Goal: Contribute content: Contribute content

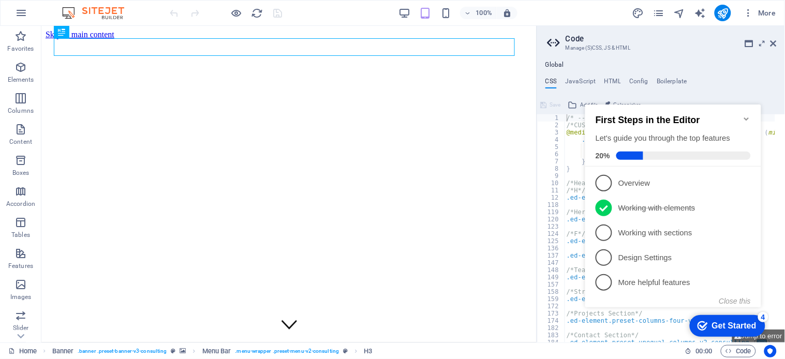
type textarea "/* -------- ECO-CON TEMPLATE ------- */"
click at [742, 114] on icon "Minimize checklist" at bounding box center [746, 118] width 8 height 8
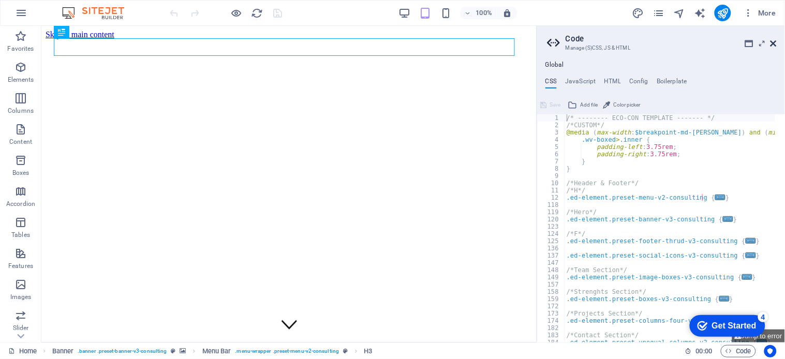
click at [772, 39] on icon at bounding box center [773, 43] width 6 height 8
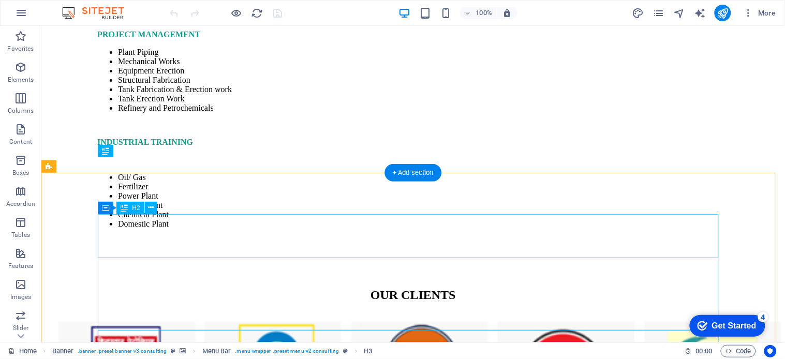
scroll to position [5056, 0]
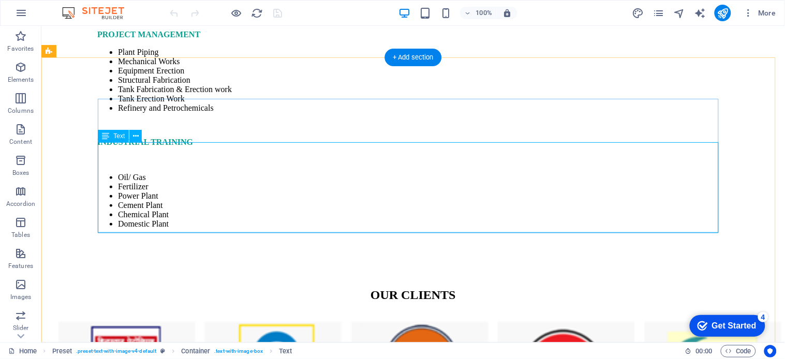
scroll to position [5114, 0]
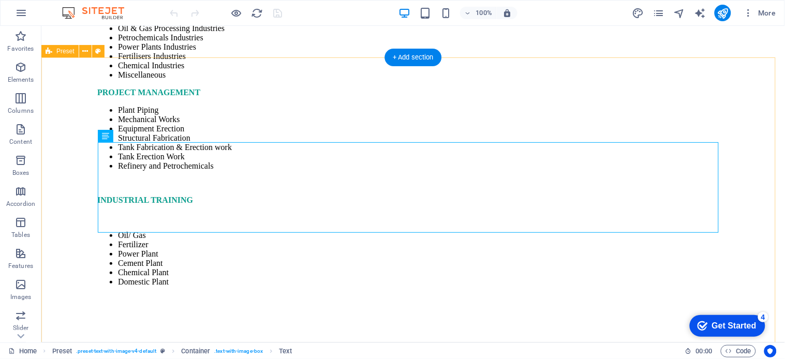
scroll to position [5172, 0]
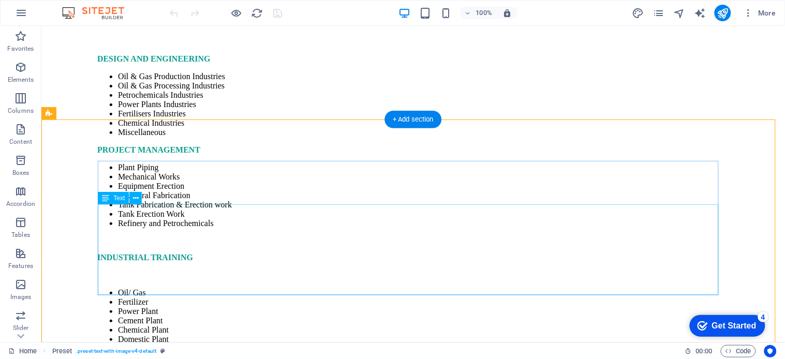
scroll to position [5114, 0]
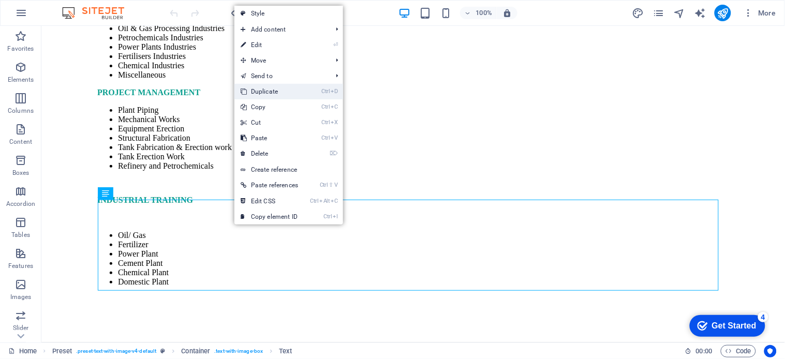
click at [264, 89] on link "Ctrl D Duplicate" at bounding box center [269, 92] width 70 height 16
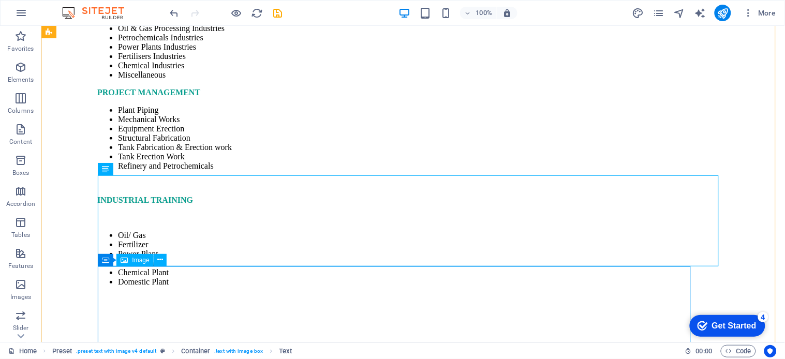
scroll to position [5229, 0]
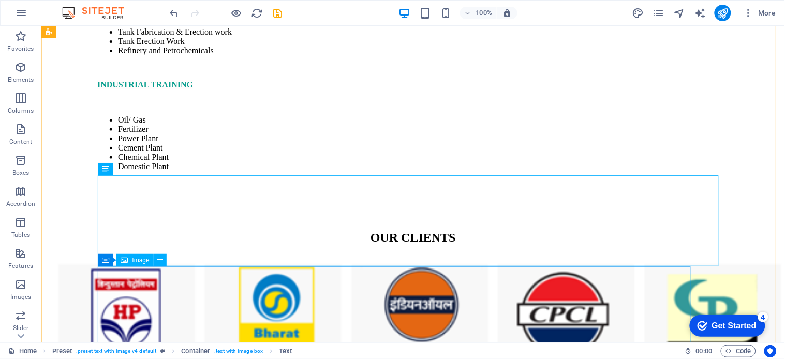
drag, startPoint x: 147, startPoint y: 194, endPoint x: 609, endPoint y: 311, distance: 476.0
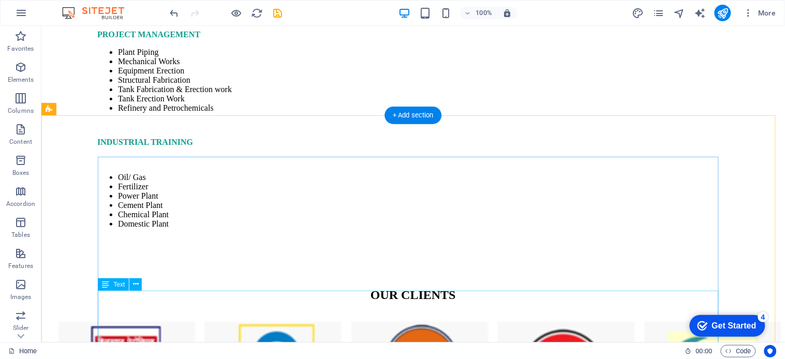
scroll to position [5114, 0]
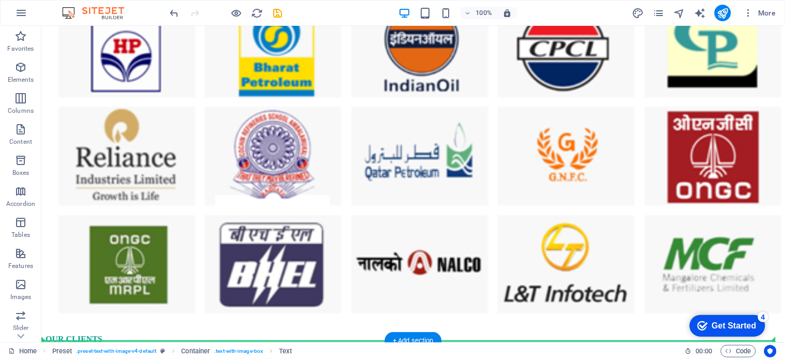
scroll to position [5510, 0]
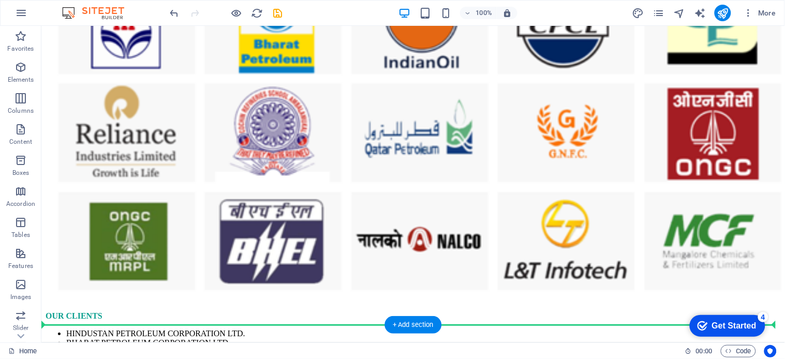
drag, startPoint x: 146, startPoint y: 218, endPoint x: 146, endPoint y: 302, distance: 83.8
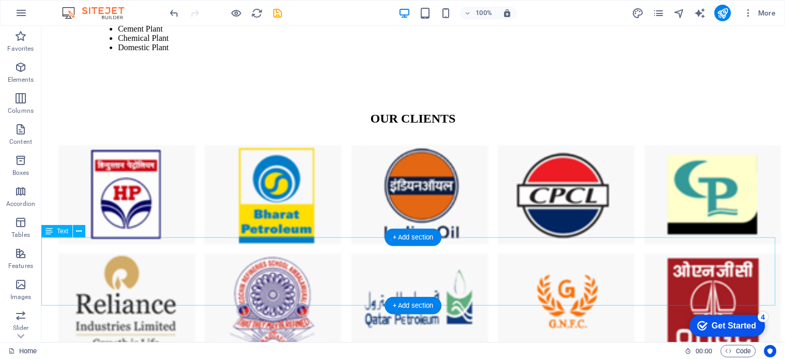
scroll to position [5520, 0]
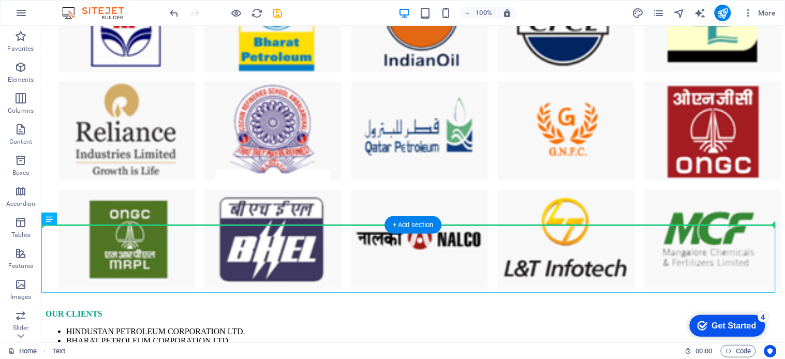
drag, startPoint x: 91, startPoint y: 245, endPoint x: 161, endPoint y: 191, distance: 88.6
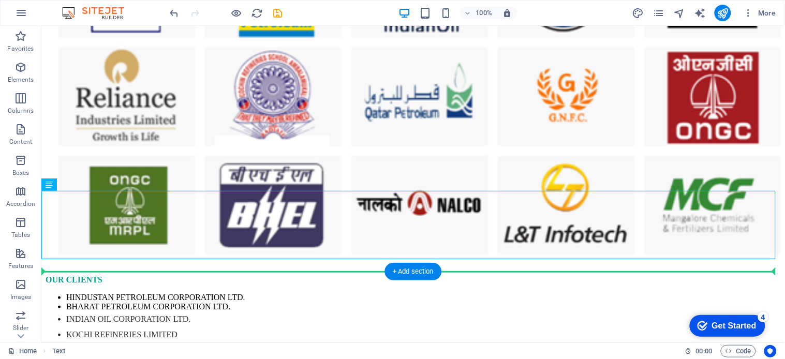
scroll to position [5568, 0]
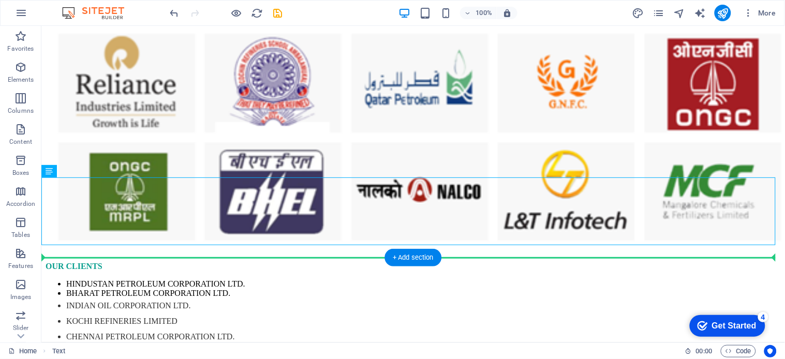
drag, startPoint x: 89, startPoint y: 244, endPoint x: 109, endPoint y: 270, distance: 32.9
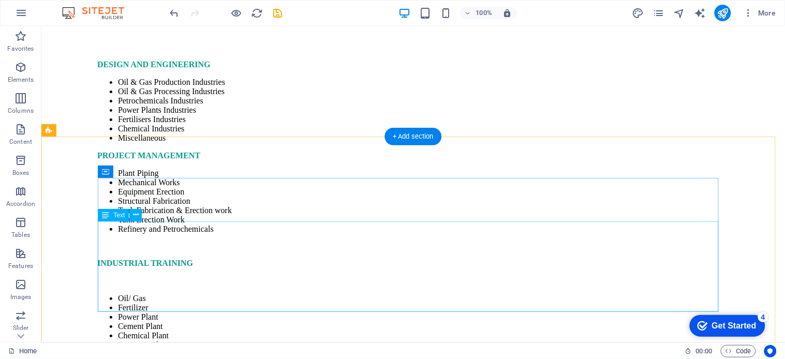
scroll to position [5108, 0]
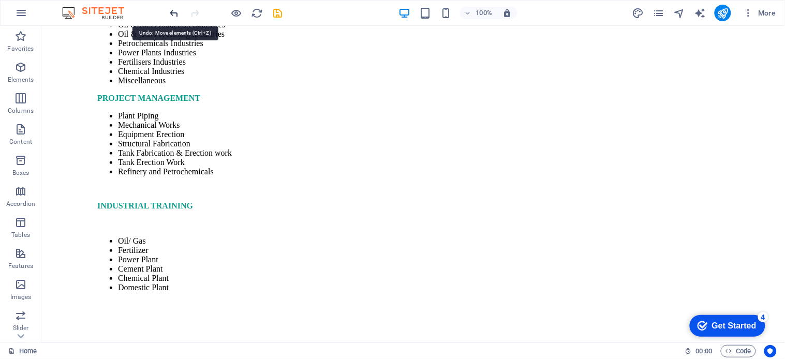
click at [175, 14] on icon "undo" at bounding box center [175, 13] width 12 height 12
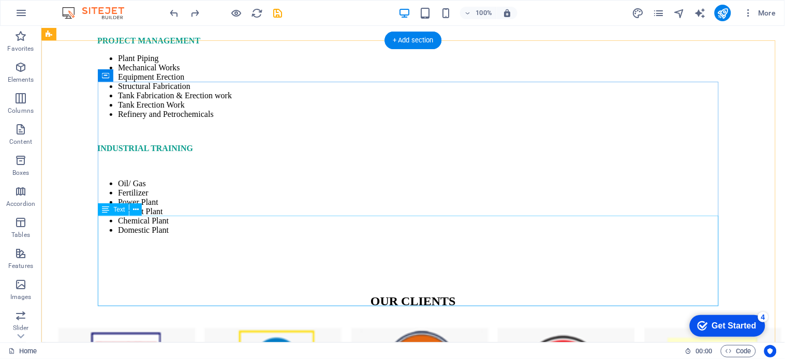
scroll to position [5223, 0]
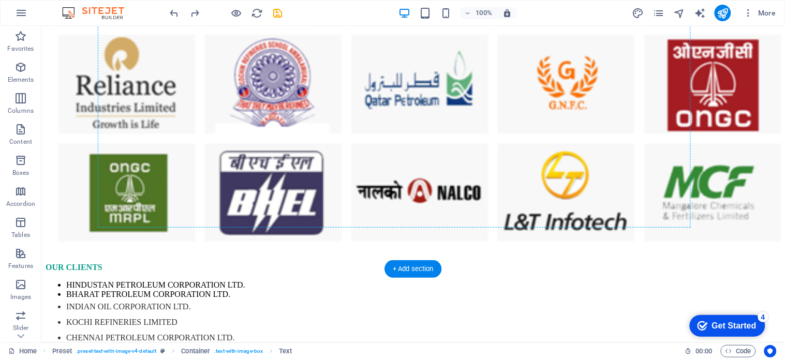
scroll to position [5604, 0]
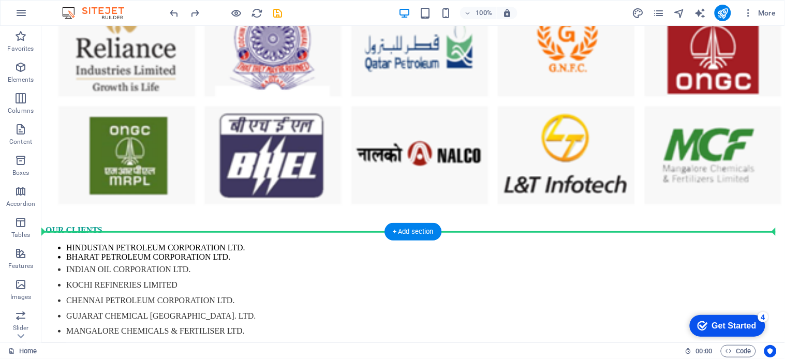
drag, startPoint x: 145, startPoint y: 202, endPoint x: 166, endPoint y: 209, distance: 21.9
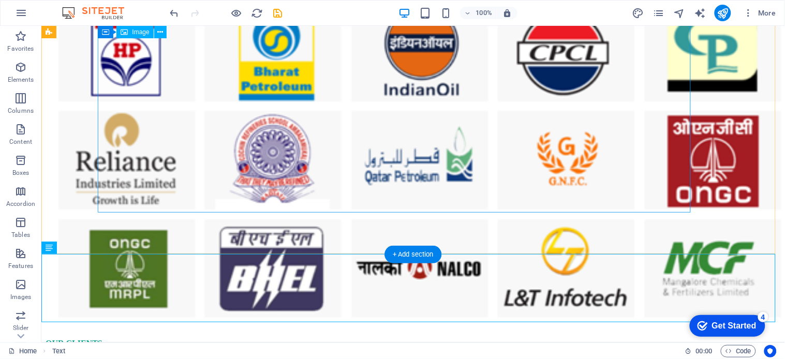
scroll to position [5432, 0]
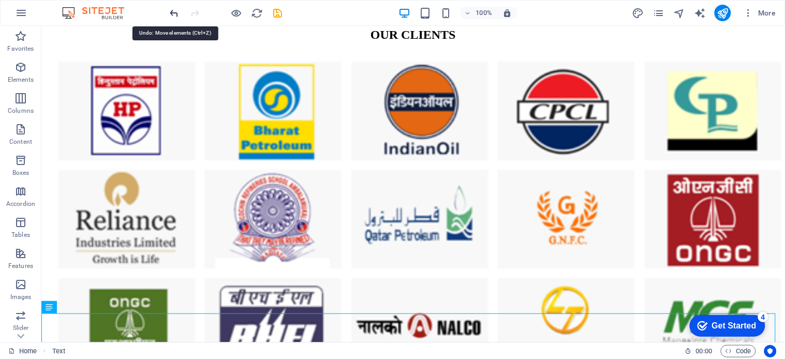
click at [176, 14] on icon "undo" at bounding box center [175, 13] width 12 height 12
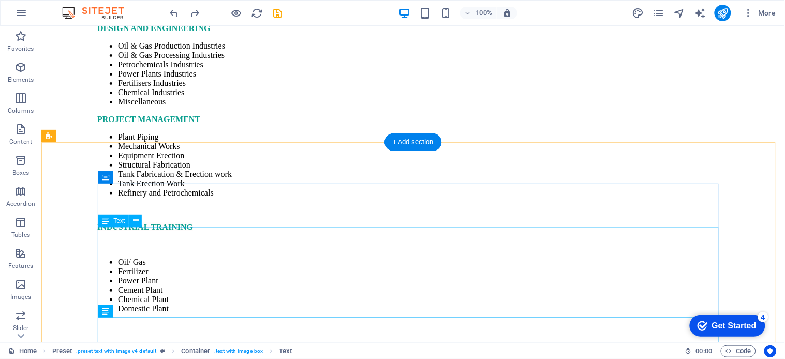
scroll to position [5029, 0]
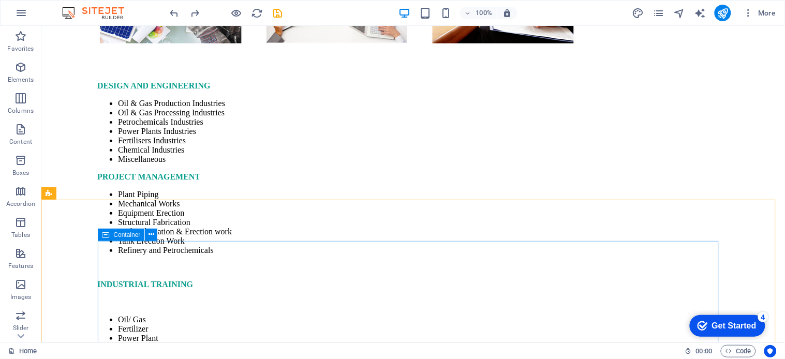
click at [104, 233] on icon at bounding box center [105, 235] width 7 height 12
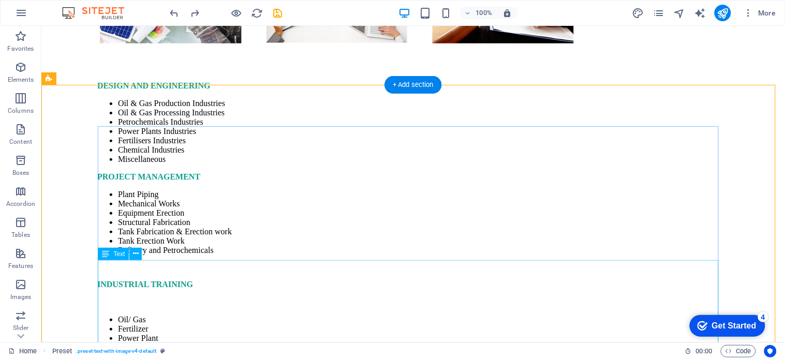
scroll to position [5144, 0]
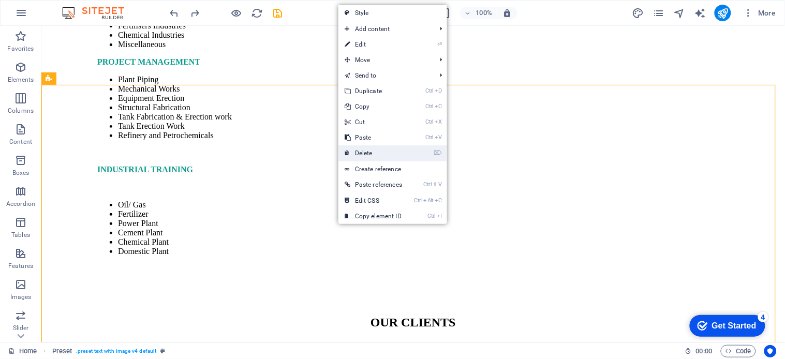
click at [365, 153] on link "⌦ Delete" at bounding box center [373, 153] width 70 height 16
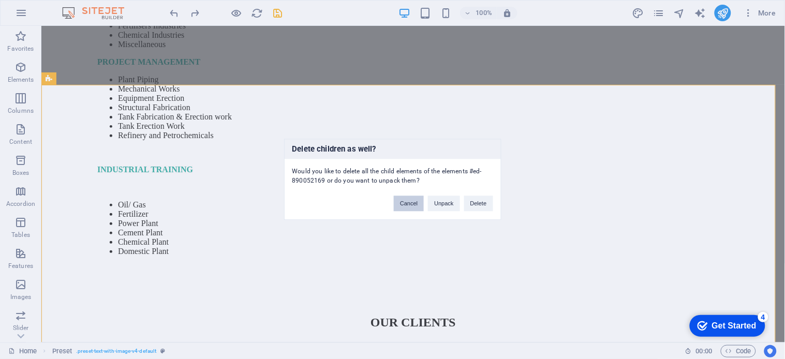
click at [404, 206] on button "Cancel" at bounding box center [409, 204] width 30 height 16
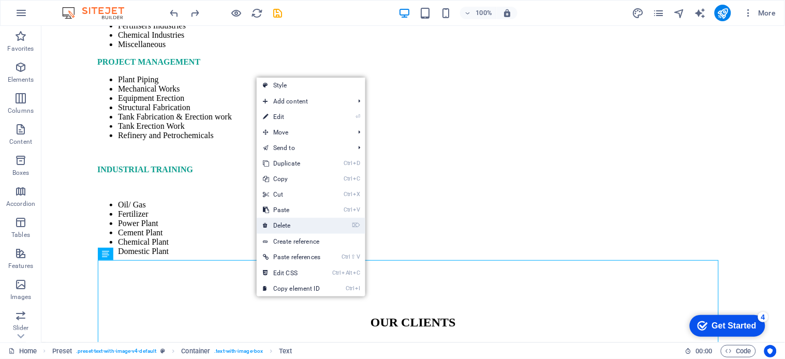
click at [287, 225] on link "⌦ Delete" at bounding box center [292, 226] width 70 height 16
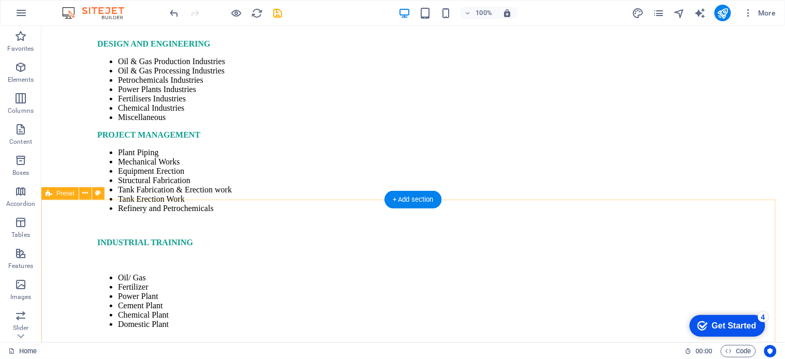
scroll to position [5029, 0]
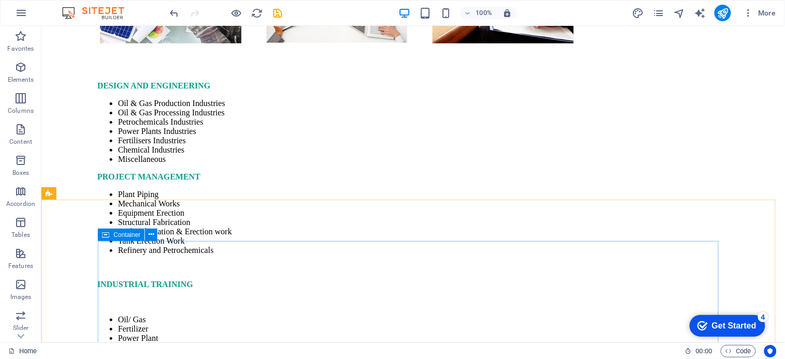
click at [104, 233] on icon at bounding box center [105, 235] width 7 height 12
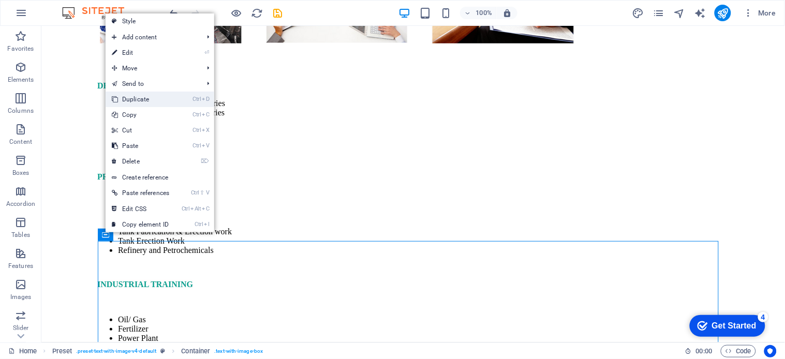
click at [133, 97] on link "Ctrl D Duplicate" at bounding box center [141, 100] width 70 height 16
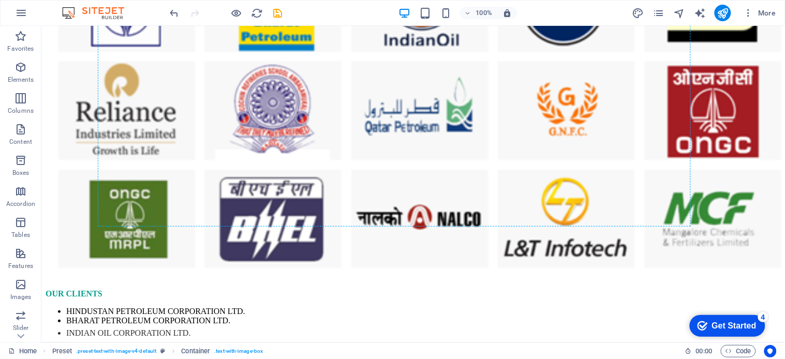
scroll to position [5555, 0]
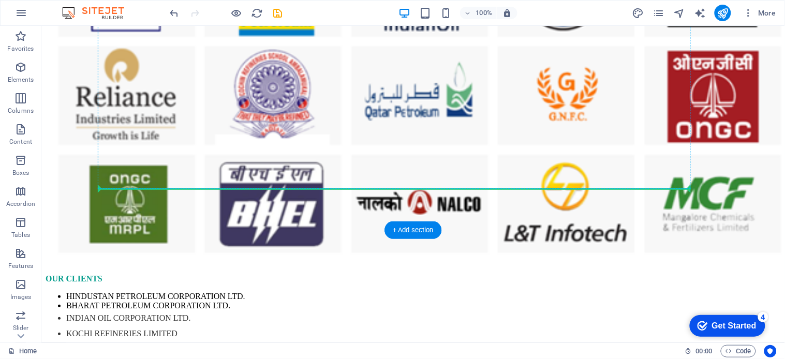
drag, startPoint x: 455, startPoint y: 145, endPoint x: 360, endPoint y: 182, distance: 102.0
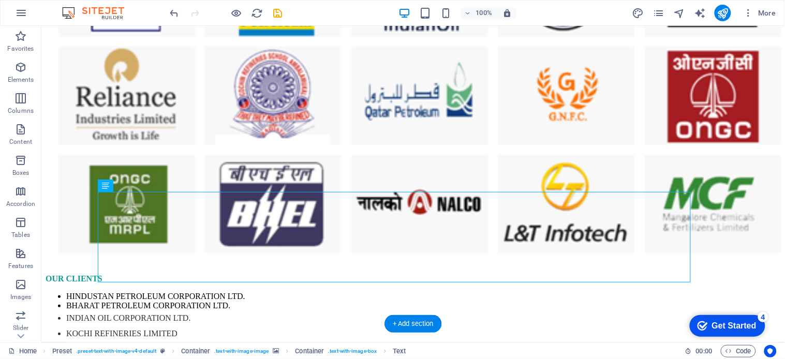
drag, startPoint x: 146, startPoint y: 327, endPoint x: 107, endPoint y: 219, distance: 114.7
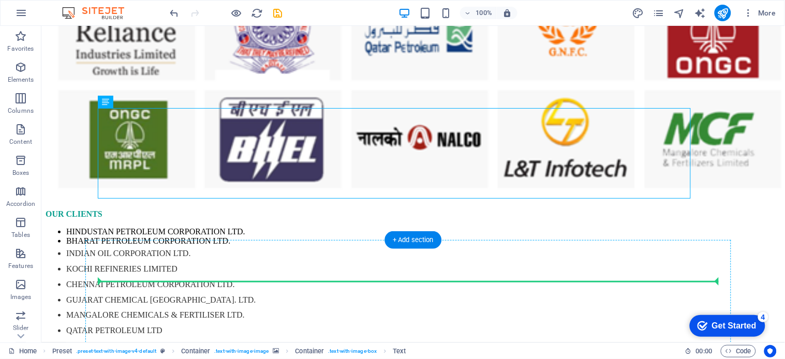
scroll to position [5639, 0]
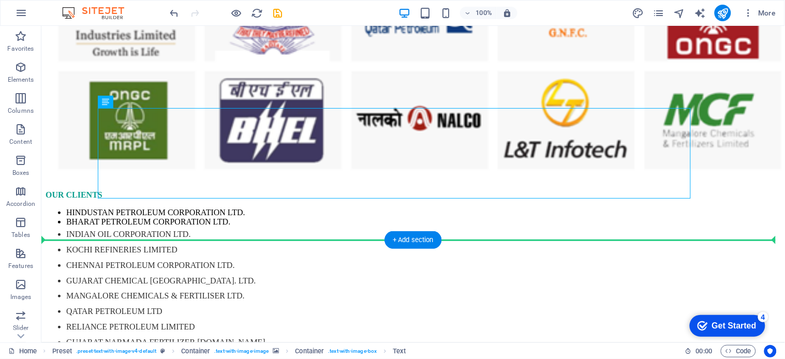
drag, startPoint x: 145, startPoint y: 269, endPoint x: 111, endPoint y: 231, distance: 51.6
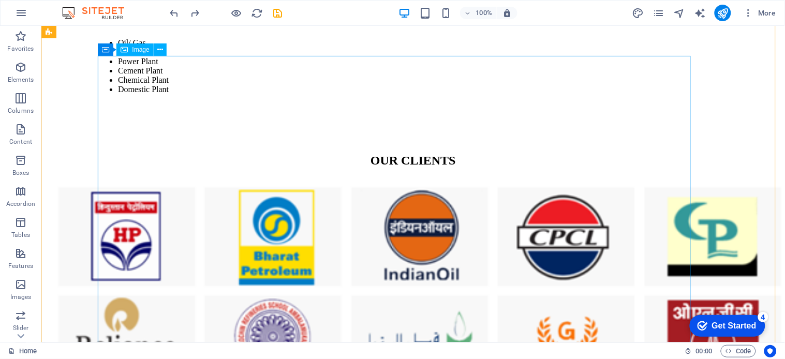
scroll to position [5294, 0]
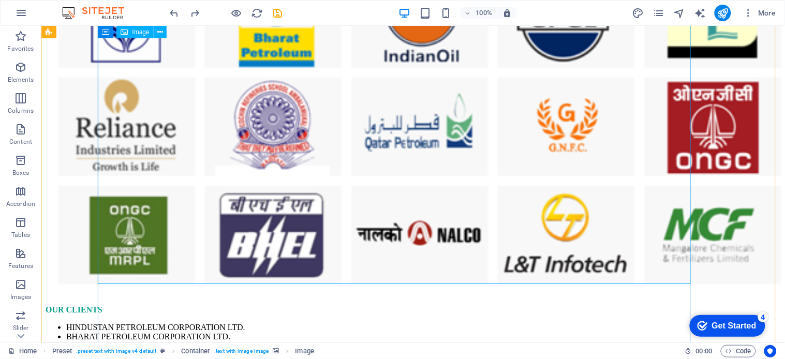
scroll to position [5410, 0]
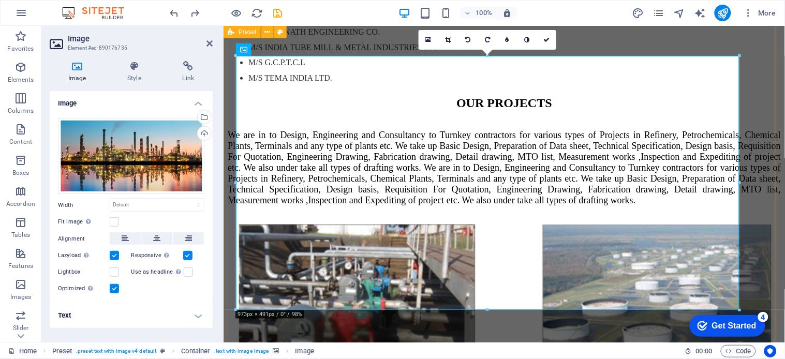
scroll to position [5403, 0]
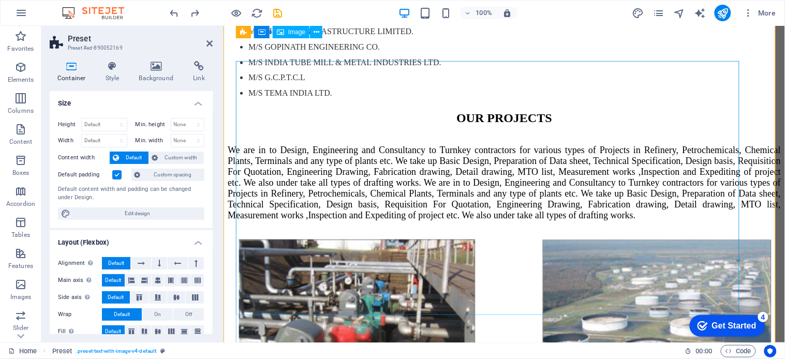
scroll to position [5329, 0]
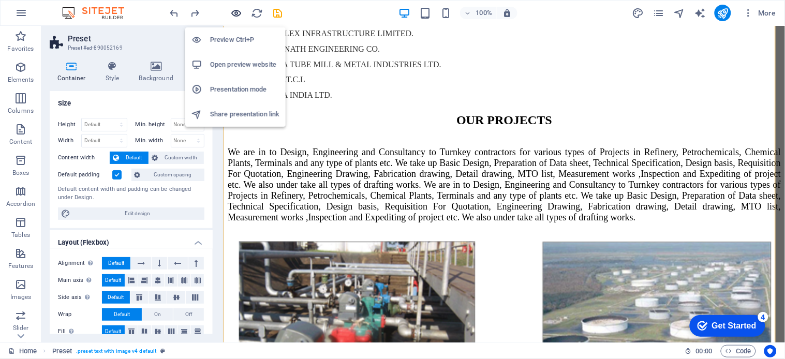
click at [237, 12] on icon "button" at bounding box center [237, 13] width 12 height 12
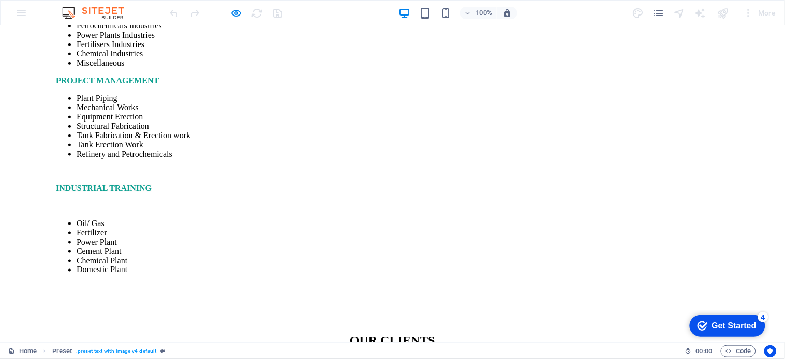
scroll to position [5286, 0]
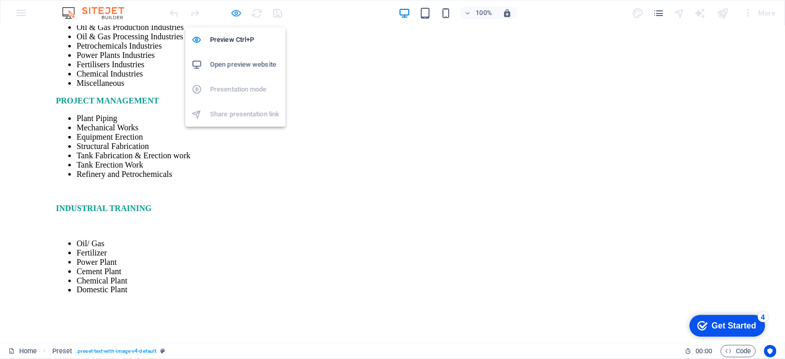
drag, startPoint x: 239, startPoint y: 14, endPoint x: 136, endPoint y: 28, distance: 104.4
click at [239, 14] on icon "button" at bounding box center [237, 13] width 12 height 12
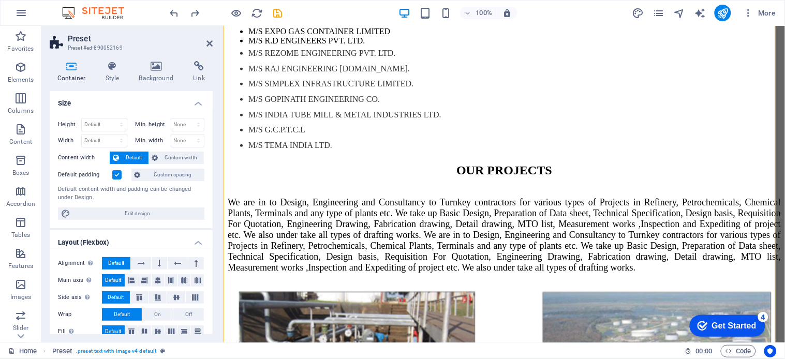
scroll to position [5278, 0]
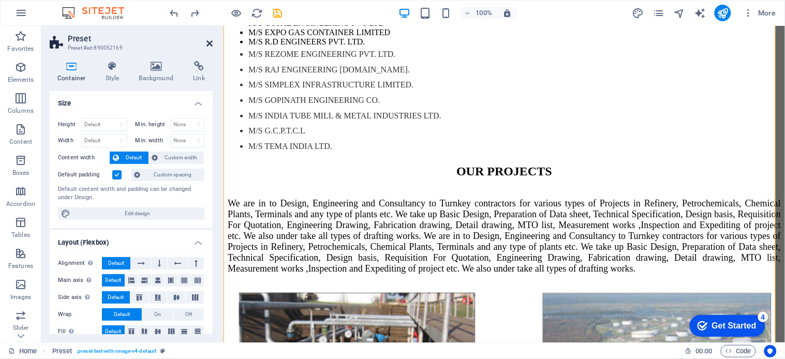
click at [207, 39] on icon at bounding box center [209, 43] width 6 height 8
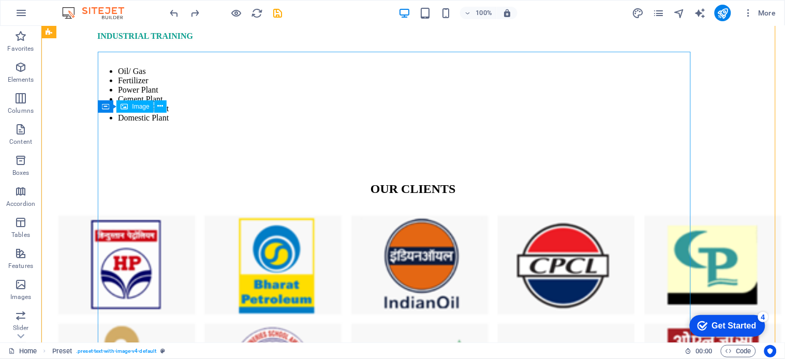
scroll to position [5278, 0]
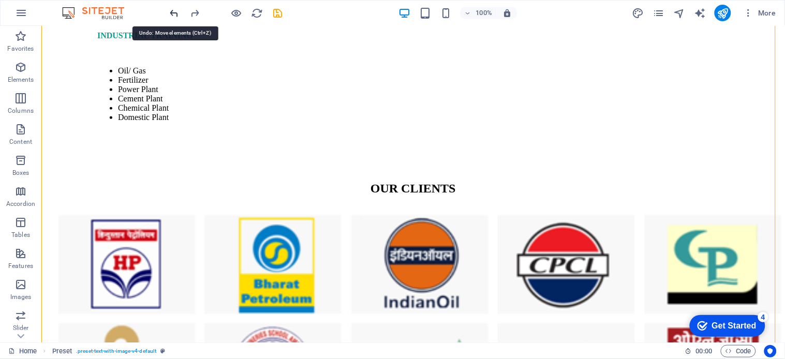
click at [174, 12] on icon "undo" at bounding box center [175, 13] width 12 height 12
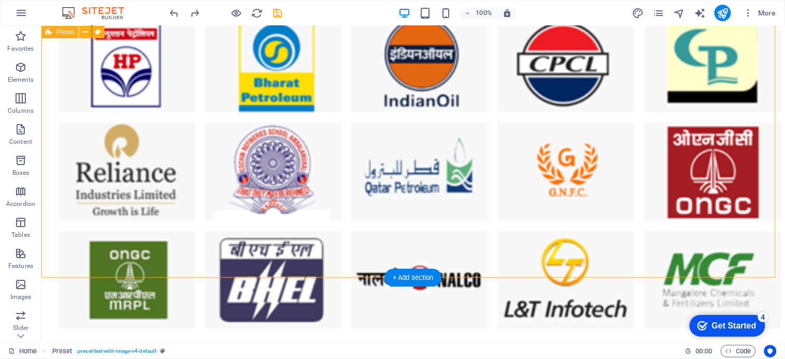
scroll to position [5514, 0]
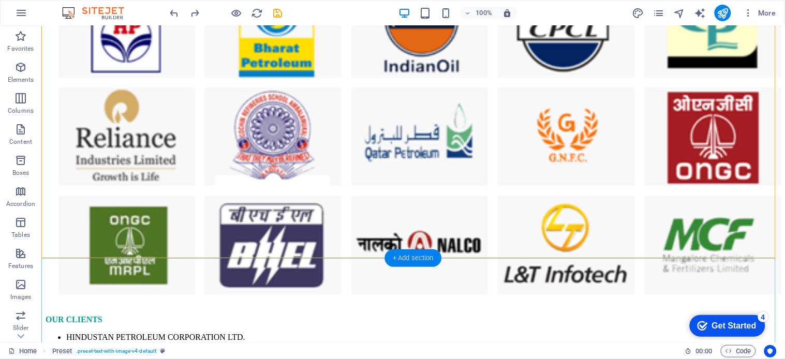
drag, startPoint x: 411, startPoint y: 258, endPoint x: 196, endPoint y: 235, distance: 215.8
click at [411, 258] on div "+ Add section" at bounding box center [412, 258] width 57 height 18
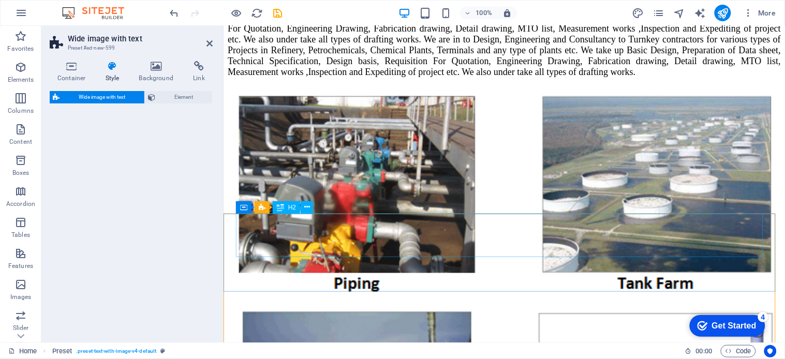
scroll to position [5581, 0]
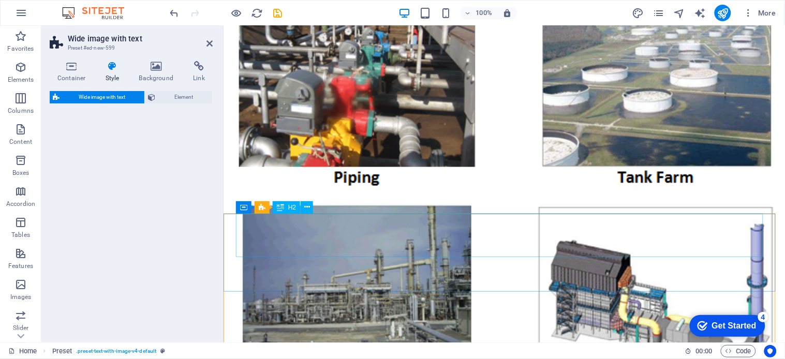
select select "%"
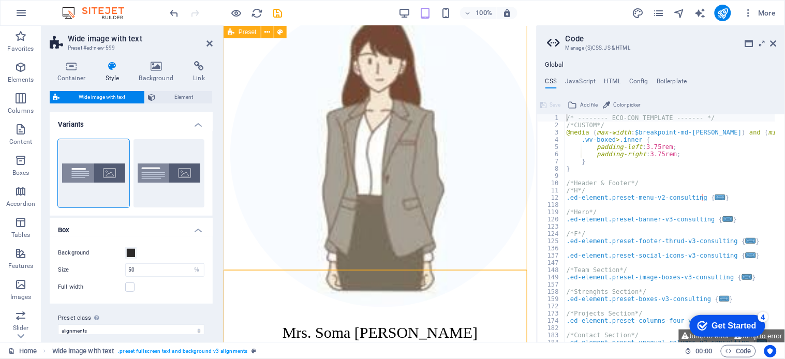
scroll to position [6289, 0]
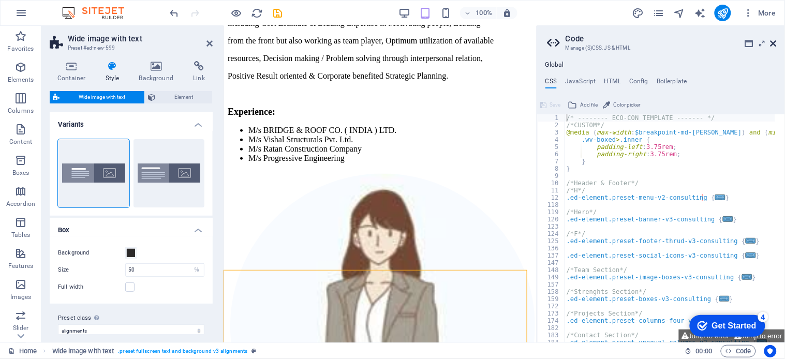
click at [774, 44] on icon at bounding box center [773, 43] width 6 height 8
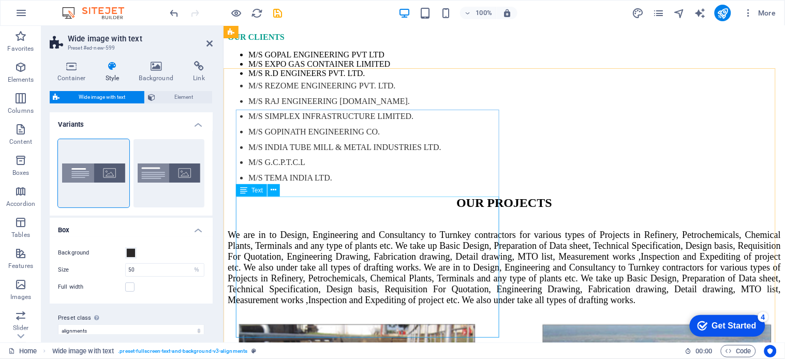
scroll to position [5147, 0]
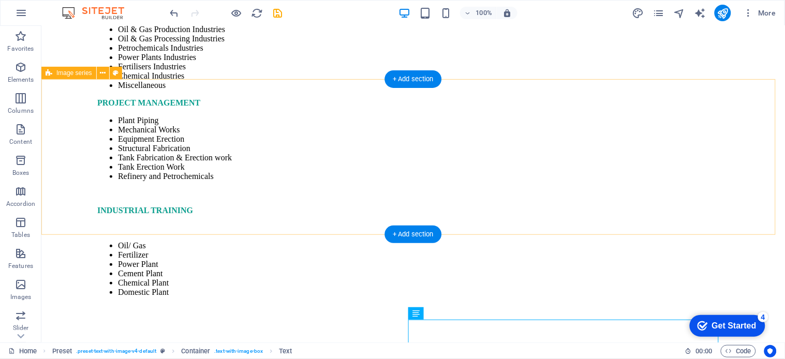
scroll to position [4989, 0]
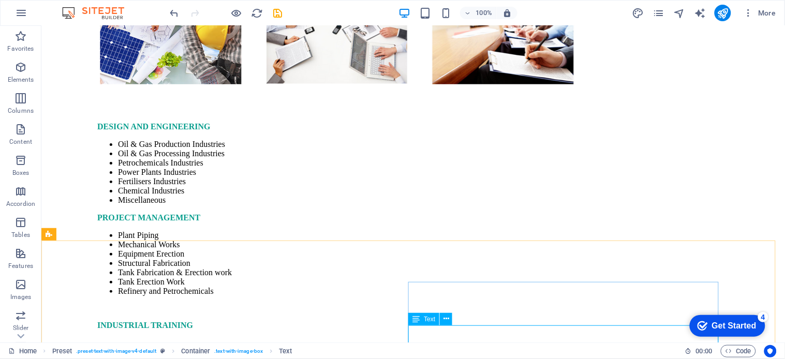
click at [419, 319] on icon at bounding box center [415, 319] width 7 height 12
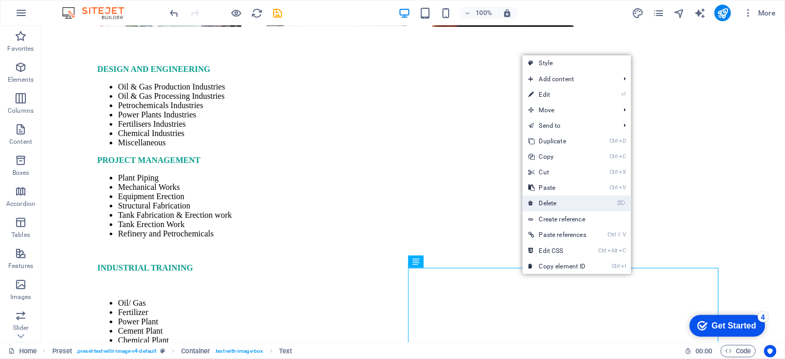
click at [551, 202] on link "⌦ Delete" at bounding box center [557, 203] width 70 height 16
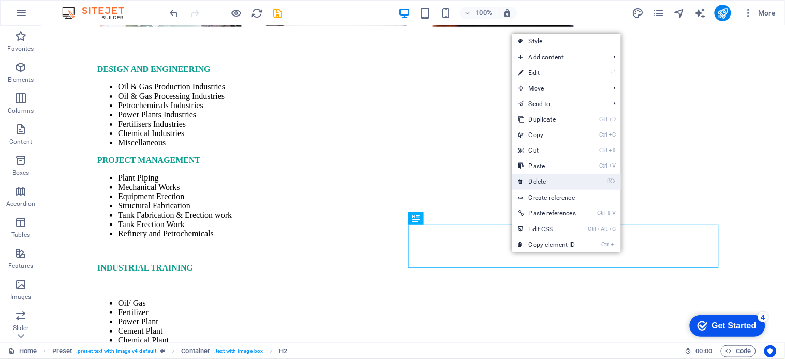
click at [540, 181] on link "⌦ Delete" at bounding box center [547, 182] width 70 height 16
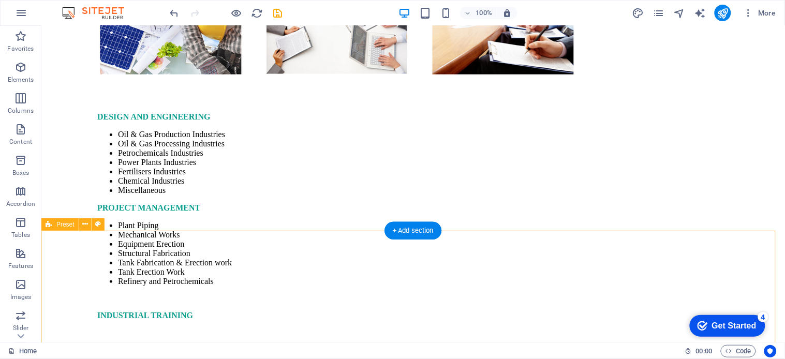
scroll to position [4989, 0]
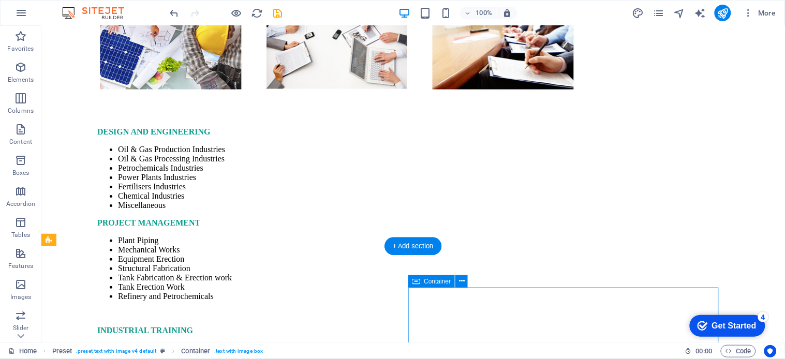
scroll to position [4983, 0]
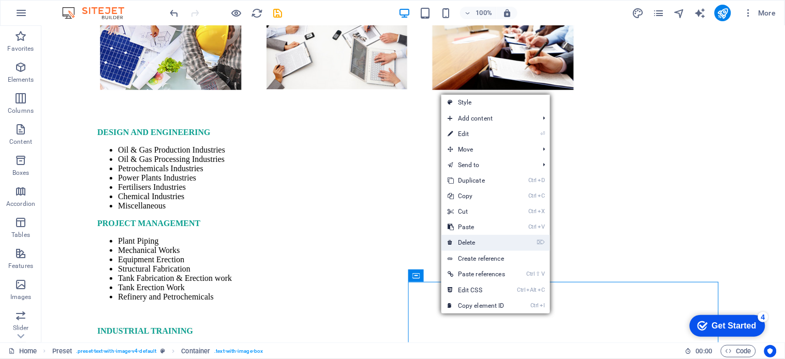
click at [476, 242] on link "⌦ Delete" at bounding box center [476, 243] width 70 height 16
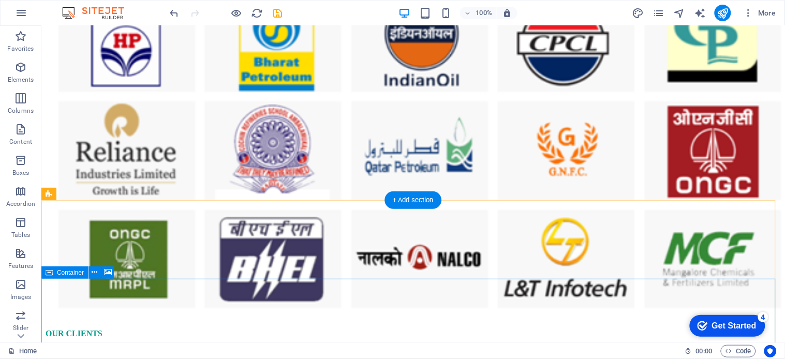
scroll to position [5557, 0]
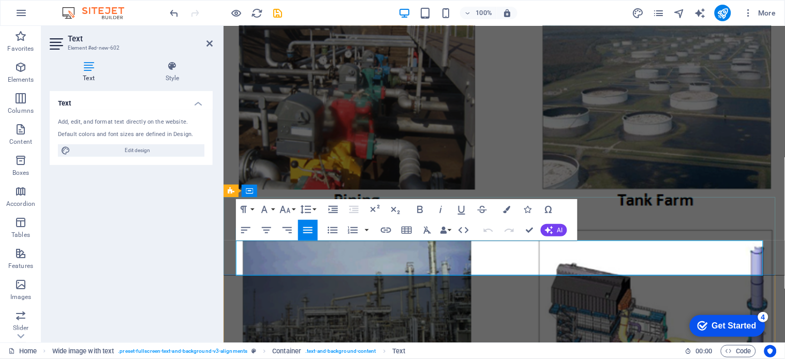
scroll to position [5495, 0]
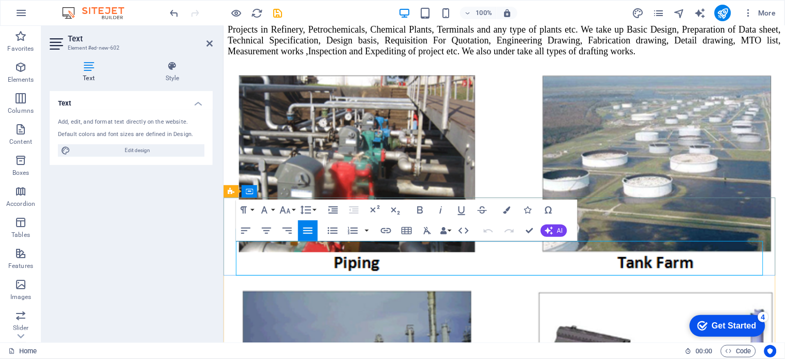
drag, startPoint x: 234, startPoint y: 249, endPoint x: 359, endPoint y: 264, distance: 126.0
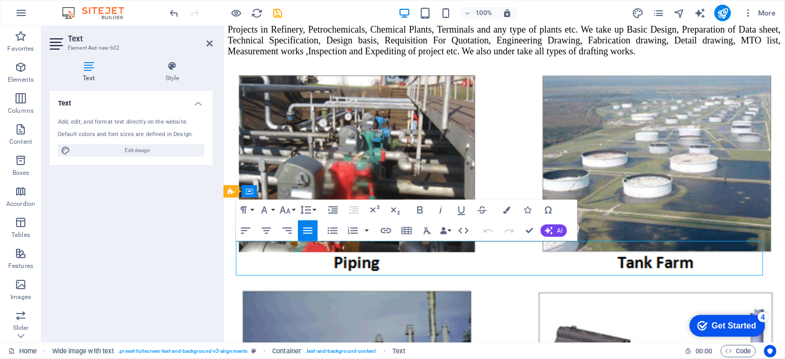
drag, startPoint x: 235, startPoint y: 248, endPoint x: 621, endPoint y: 271, distance: 386.0
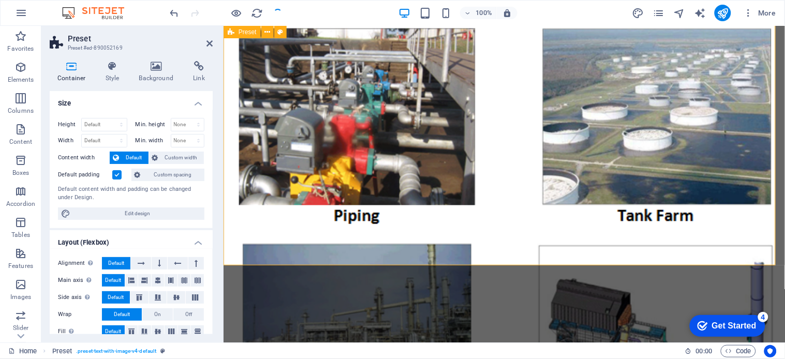
scroll to position [5427, 0]
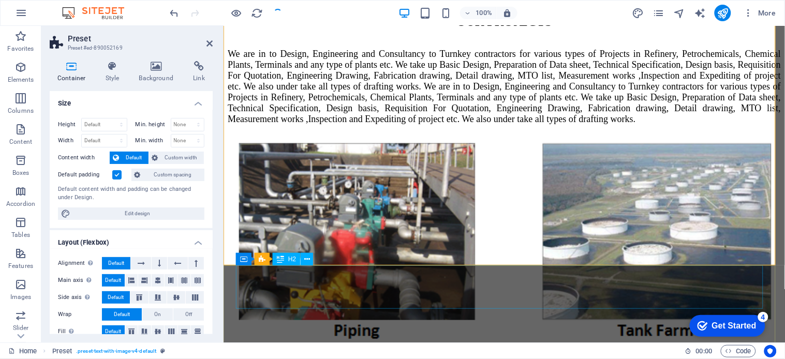
select select "%"
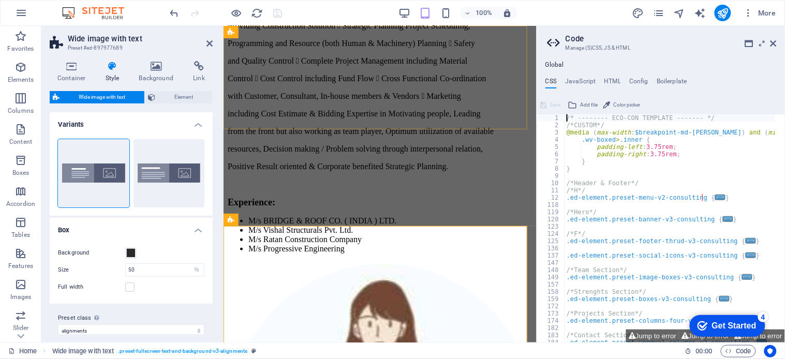
scroll to position [6023, 0]
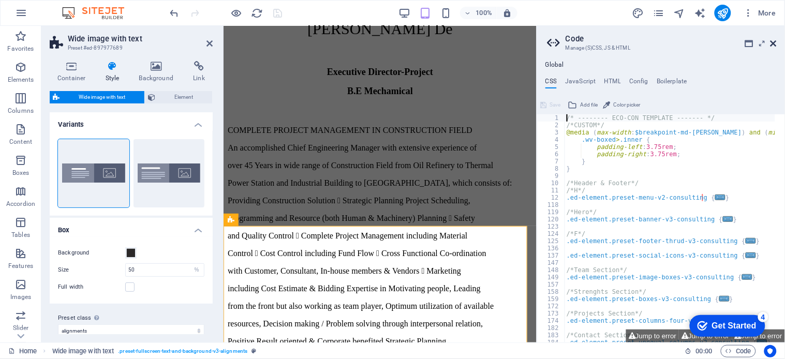
click at [771, 42] on icon at bounding box center [773, 43] width 6 height 8
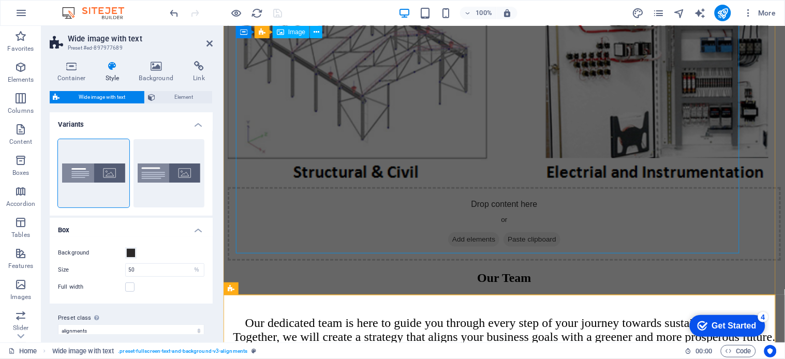
scroll to position [5398, 0]
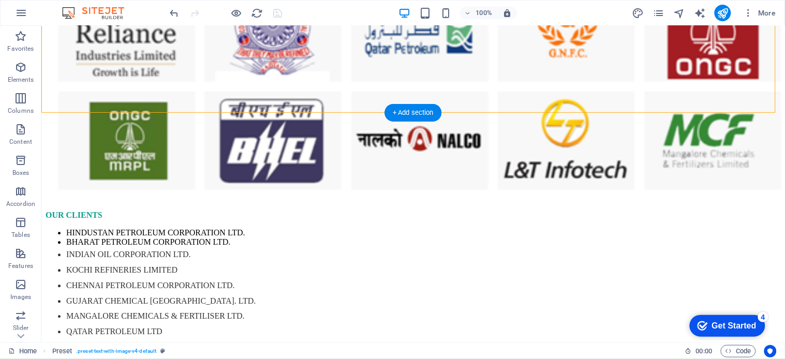
scroll to position [5621, 0]
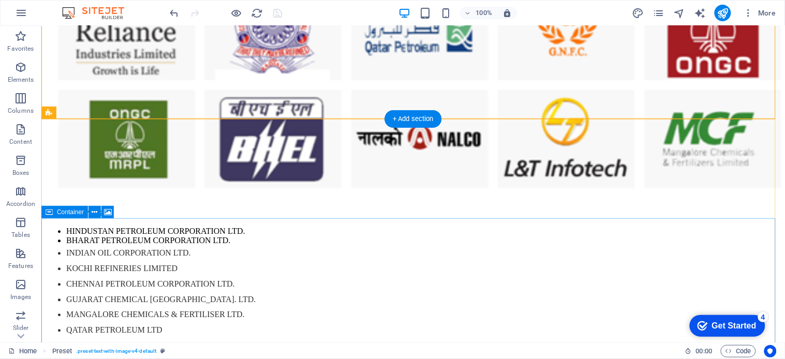
select select "px"
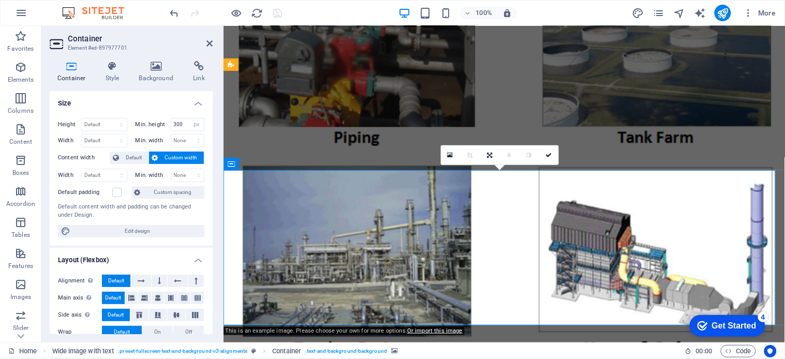
scroll to position [5618, 0]
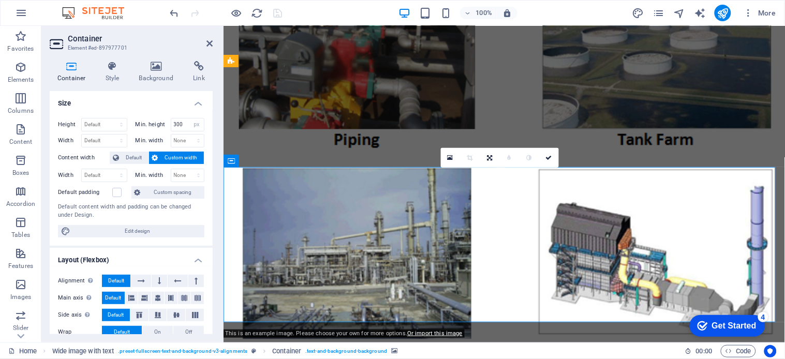
click at [210, 43] on icon at bounding box center [209, 43] width 6 height 8
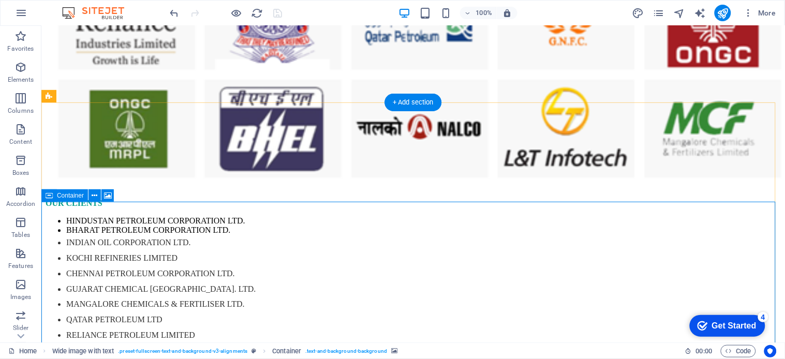
scroll to position [5632, 0]
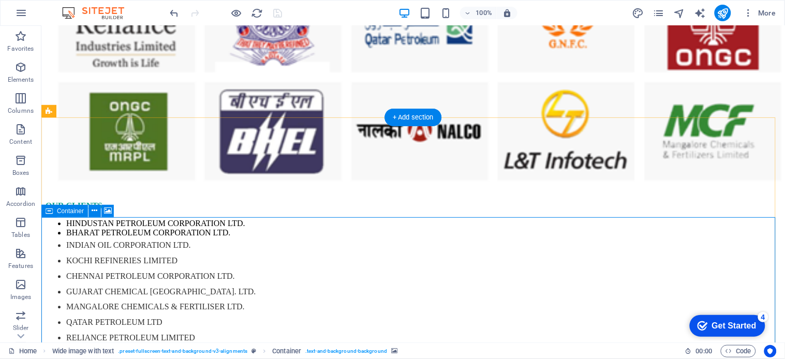
scroll to position [5627, 0]
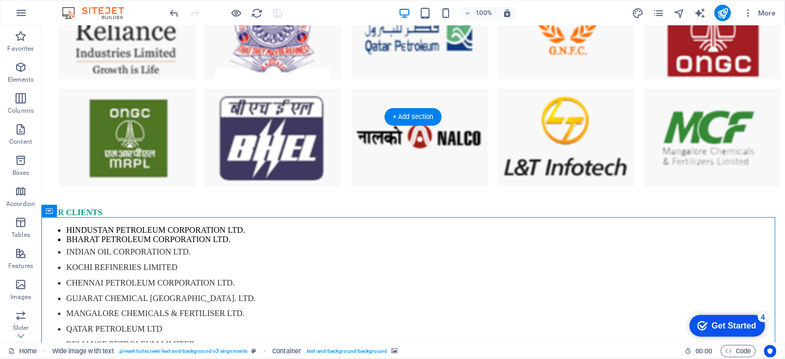
scroll to position [5619, 0]
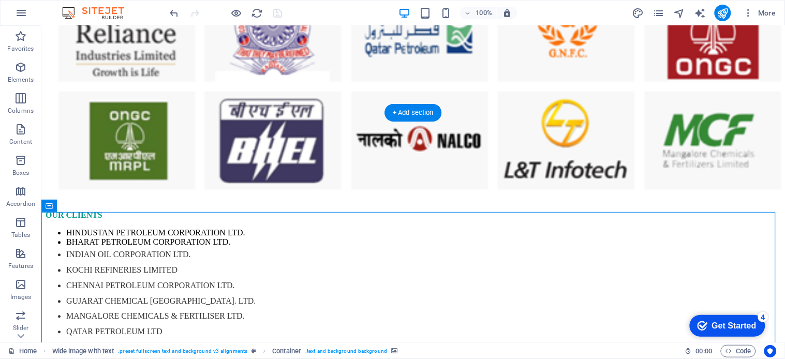
select select "px"
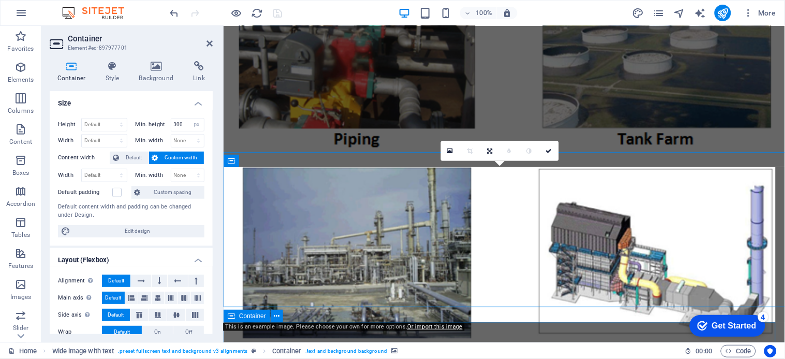
scroll to position [5618, 0]
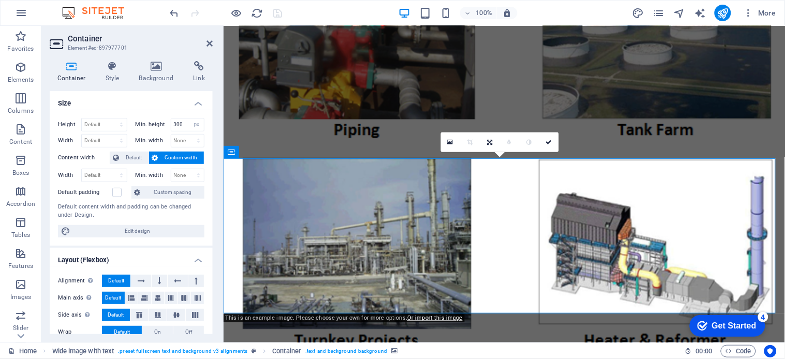
scroll to position [5630, 0]
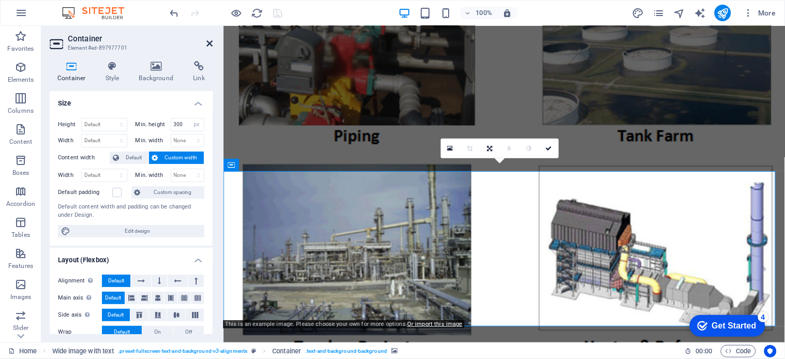
scroll to position [5619, 0]
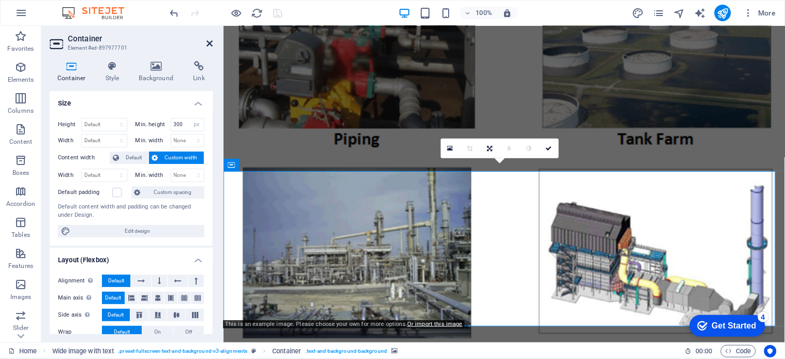
click at [207, 40] on icon at bounding box center [209, 43] width 6 height 8
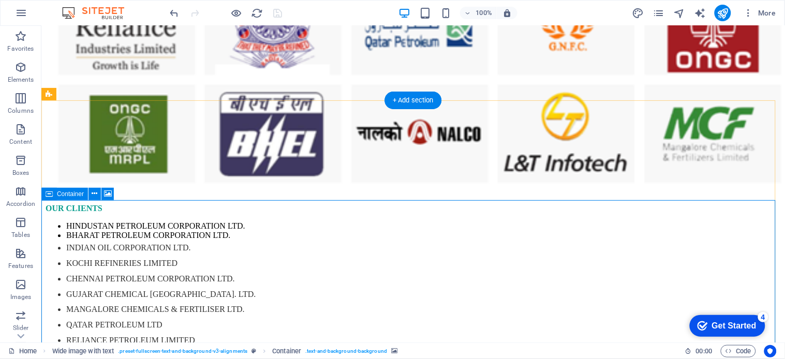
scroll to position [5632, 0]
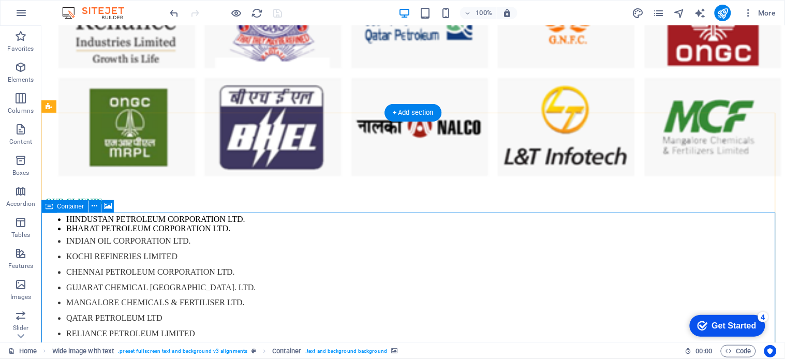
select select "px"
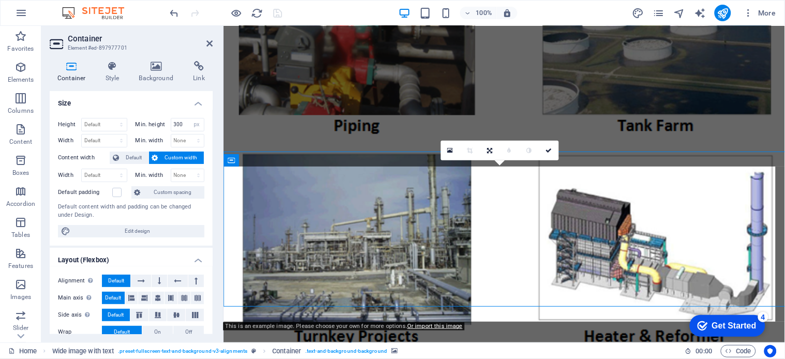
click at [155, 234] on span "Edit design" at bounding box center [137, 231] width 128 height 12
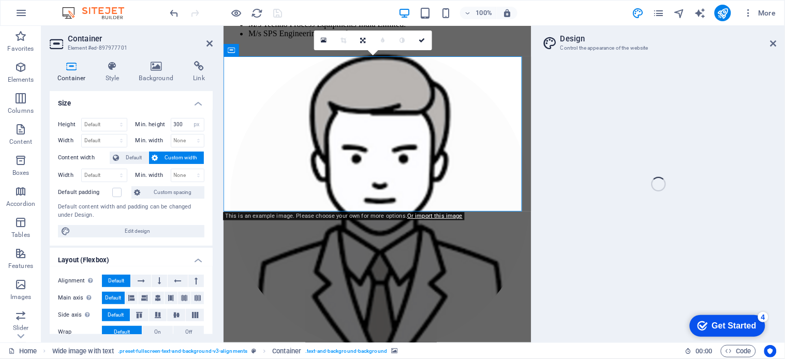
scroll to position [6420, 0]
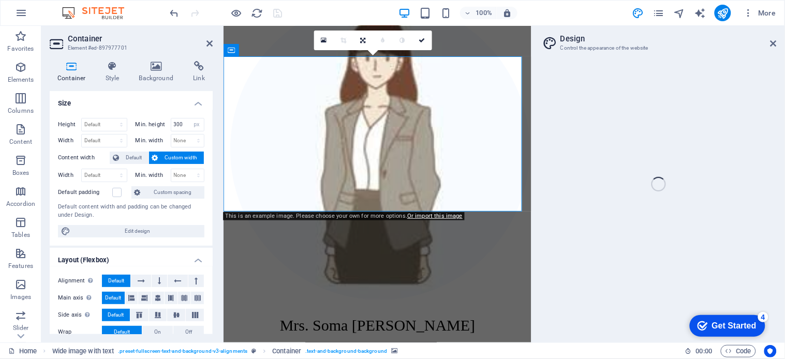
select select "rem"
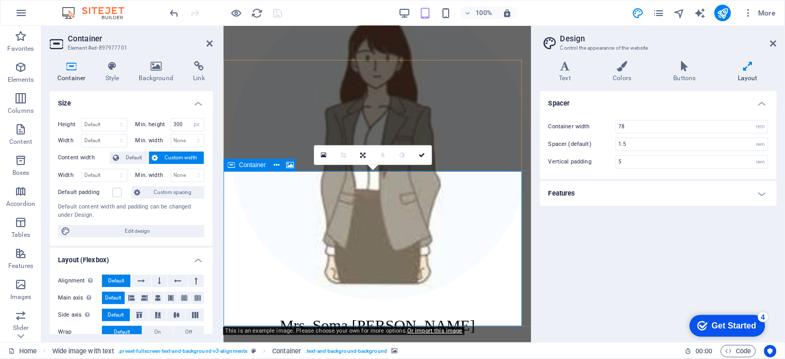
scroll to position [6387, 0]
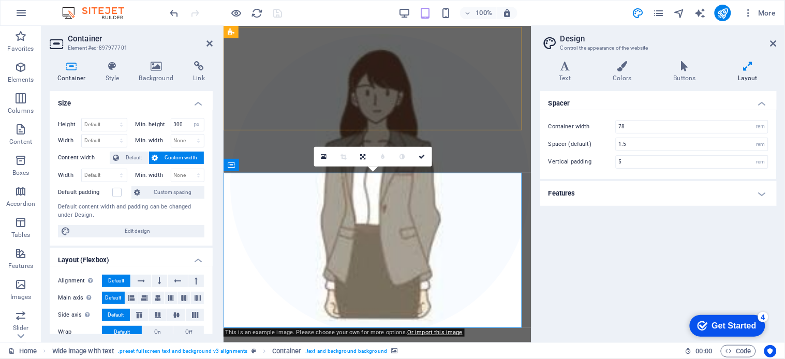
scroll to position [6384, 0]
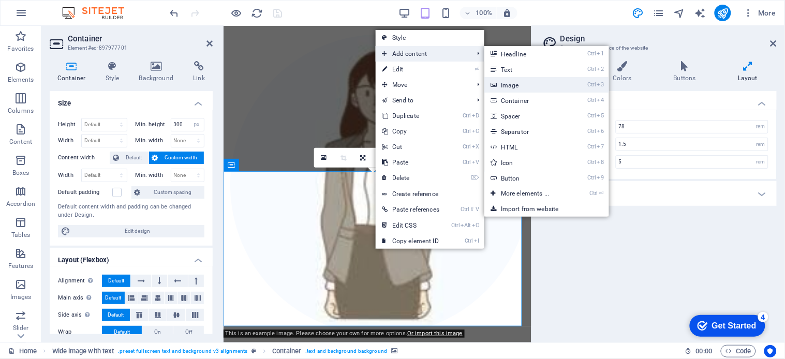
drag, startPoint x: 520, startPoint y: 85, endPoint x: 176, endPoint y: 198, distance: 362.3
click at [520, 85] on link "Ctrl 3 Image" at bounding box center [526, 85] width 85 height 16
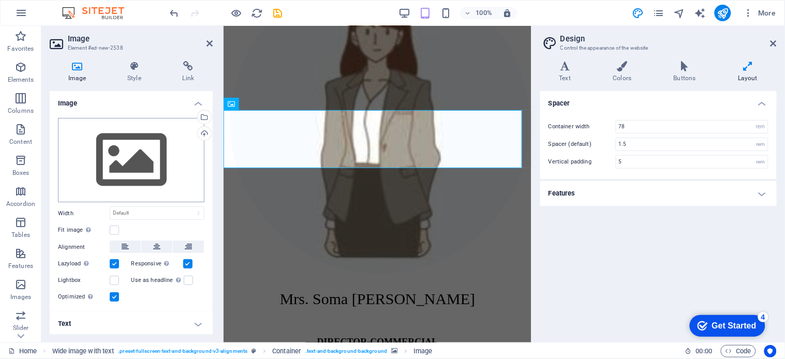
scroll to position [6445, 0]
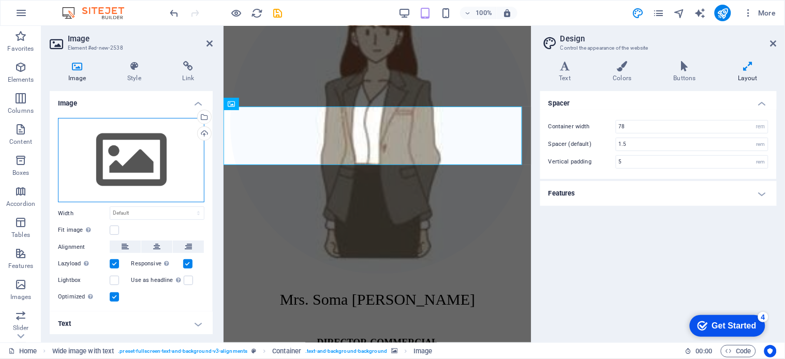
click at [137, 156] on div "Drag files here, click to choose files or select files from Files or our free s…" at bounding box center [131, 160] width 146 height 85
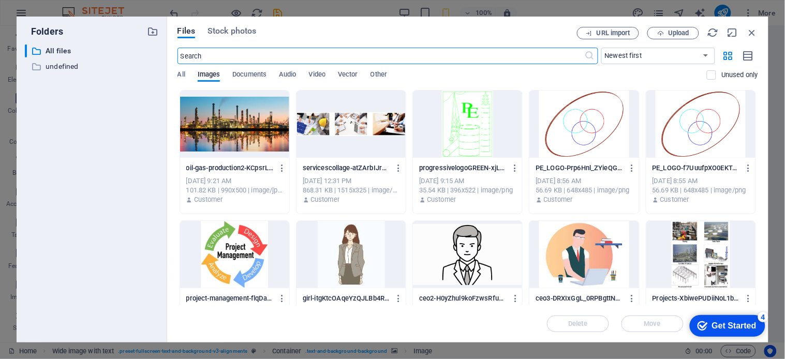
scroll to position [18722, 0]
click at [668, 33] on span "Upload" at bounding box center [678, 33] width 21 height 6
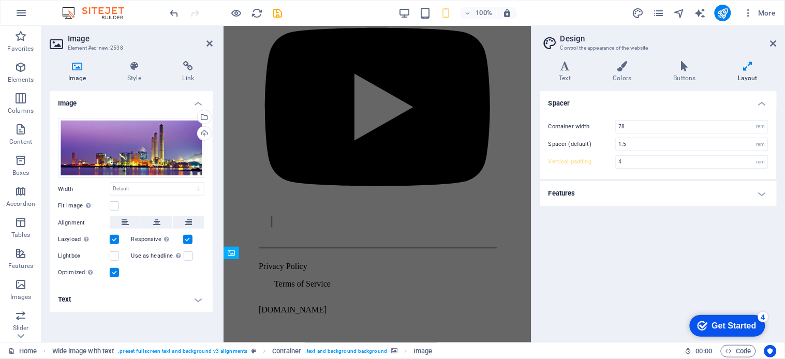
type input "5"
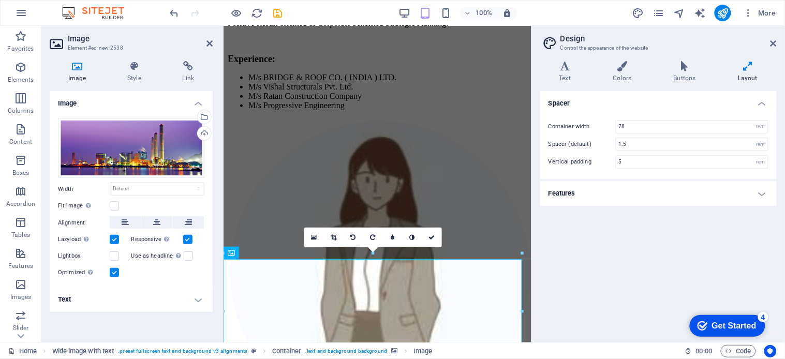
scroll to position [6299, 0]
click at [774, 43] on icon at bounding box center [773, 43] width 6 height 8
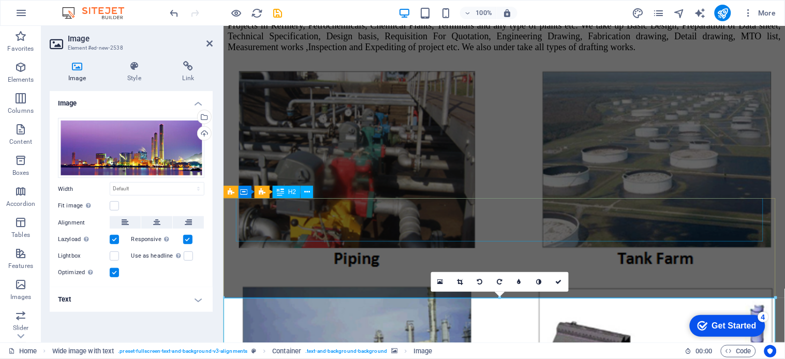
scroll to position [5472, 0]
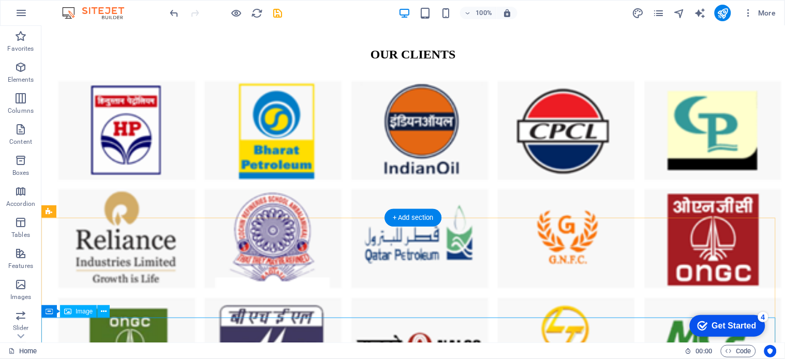
scroll to position [5527, 0]
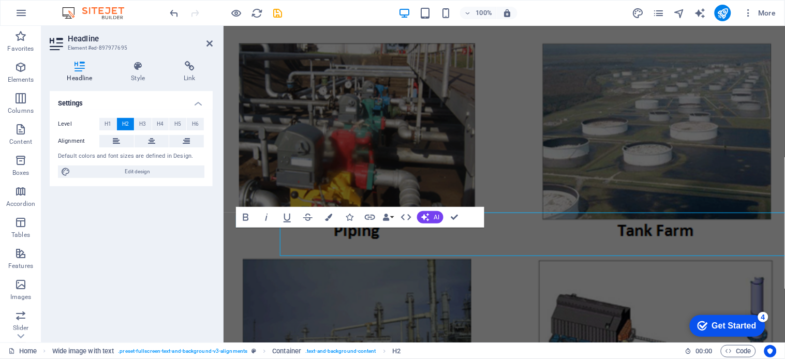
scroll to position [5465, 0]
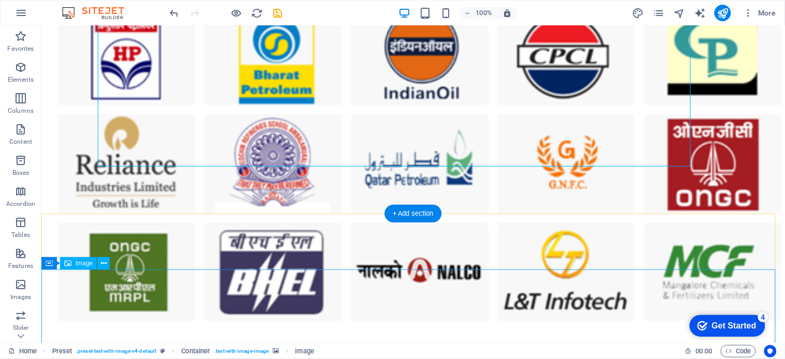
scroll to position [5524, 0]
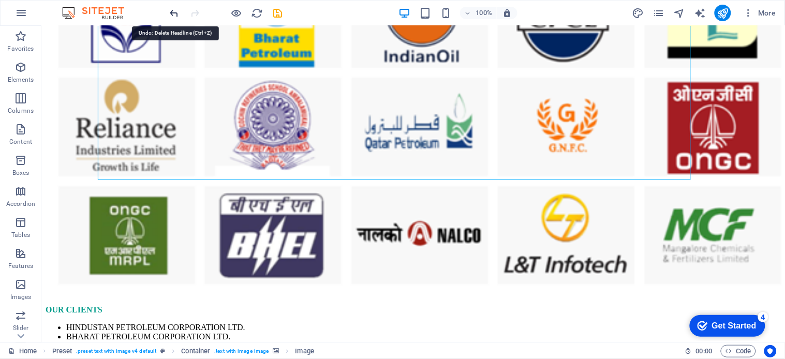
click at [176, 11] on icon "undo" at bounding box center [175, 13] width 12 height 12
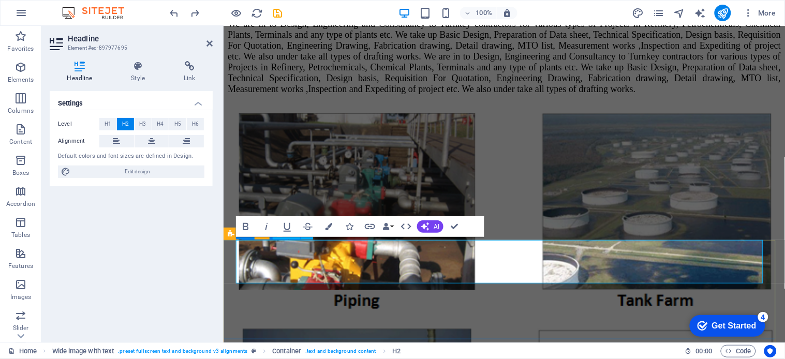
scroll to position [5456, 0]
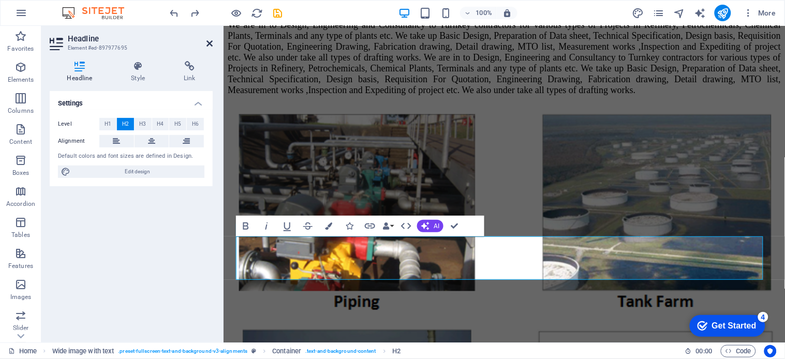
click at [209, 43] on icon at bounding box center [209, 43] width 6 height 8
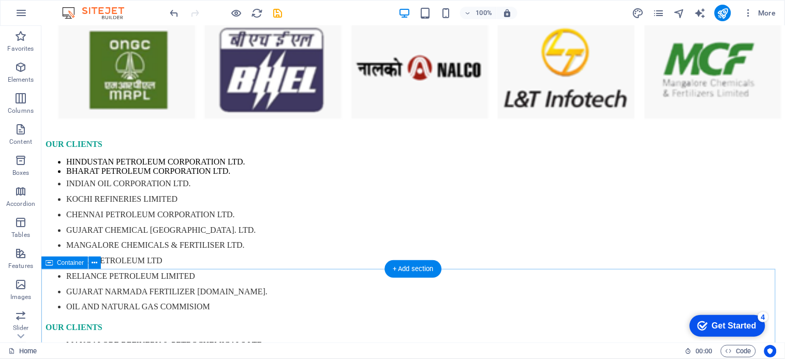
scroll to position [5862, 0]
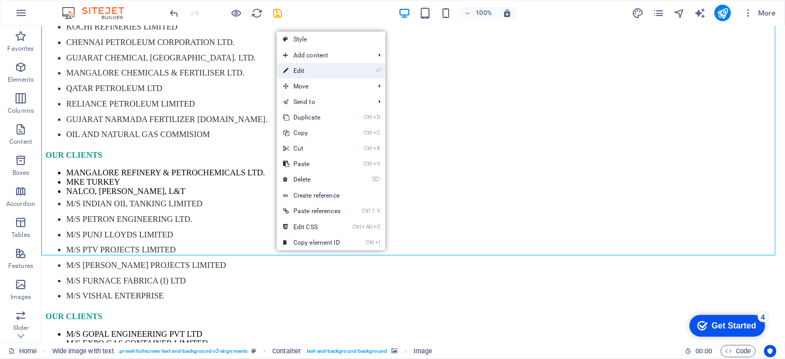
click at [301, 69] on link "⏎ Edit" at bounding box center [312, 71] width 70 height 16
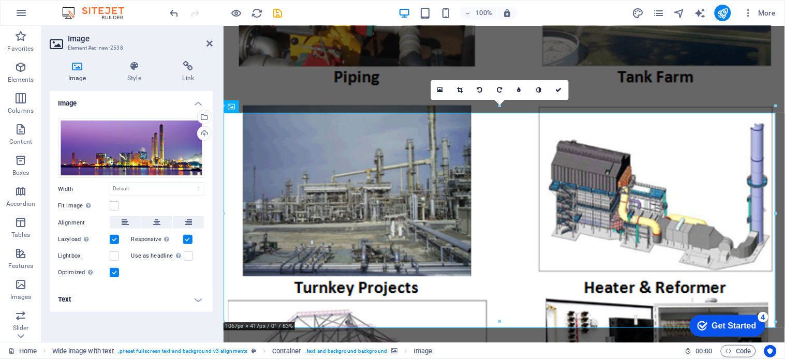
scroll to position [5679, 0]
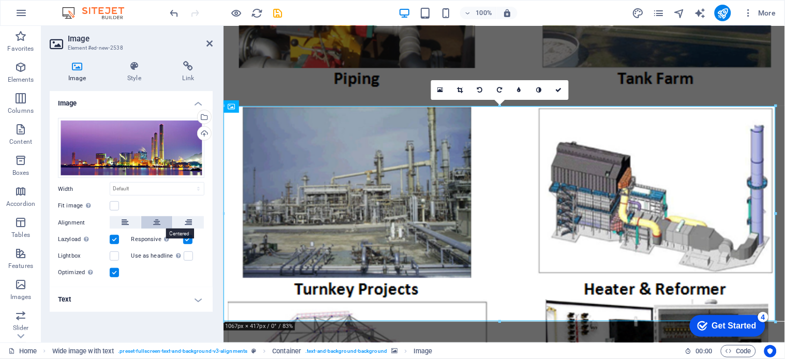
click at [157, 221] on icon at bounding box center [156, 222] width 7 height 12
click at [157, 223] on icon at bounding box center [156, 222] width 7 height 12
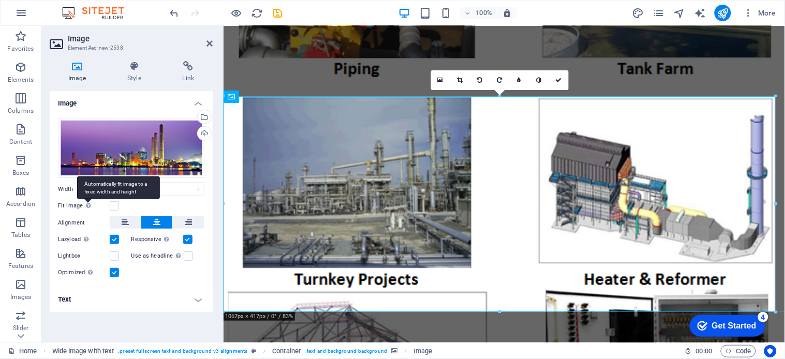
scroll to position [5691, 0]
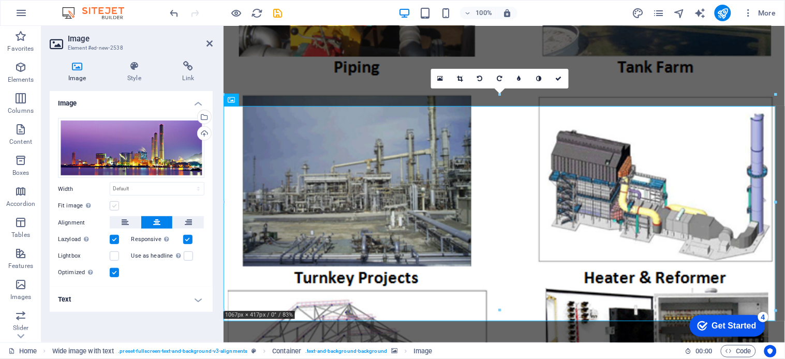
click at [115, 206] on label at bounding box center [114, 205] width 9 height 9
click at [0, 0] on input "Fit image Automatically fit image to a fixed width and height" at bounding box center [0, 0] width 0 height 0
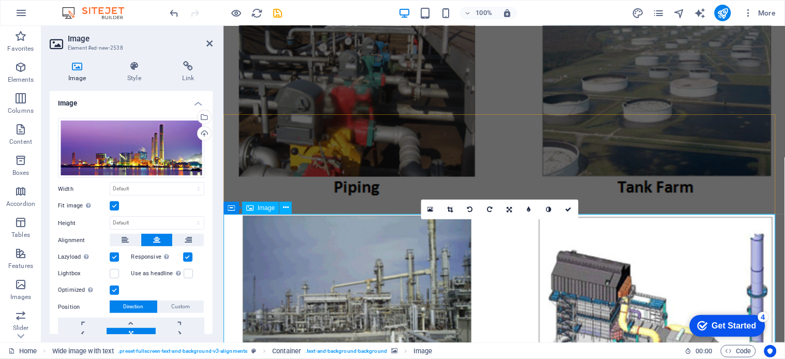
scroll to position [5628, 0]
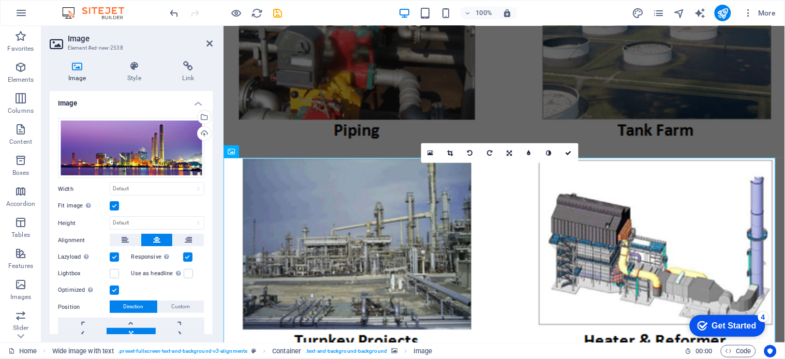
click at [113, 203] on label at bounding box center [114, 205] width 9 height 9
click at [0, 0] on input "Fit image Automatically fit image to a fixed width and height" at bounding box center [0, 0] width 0 height 0
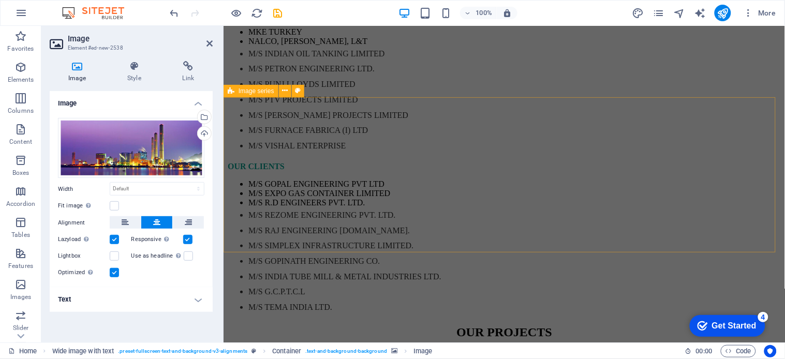
scroll to position [4945, 0]
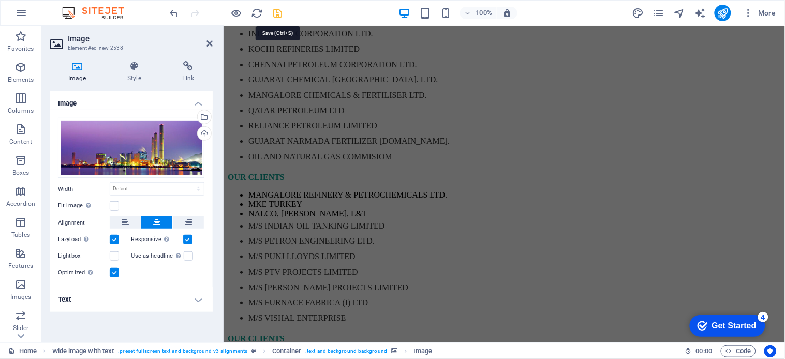
click at [277, 14] on icon "save" at bounding box center [278, 13] width 12 height 12
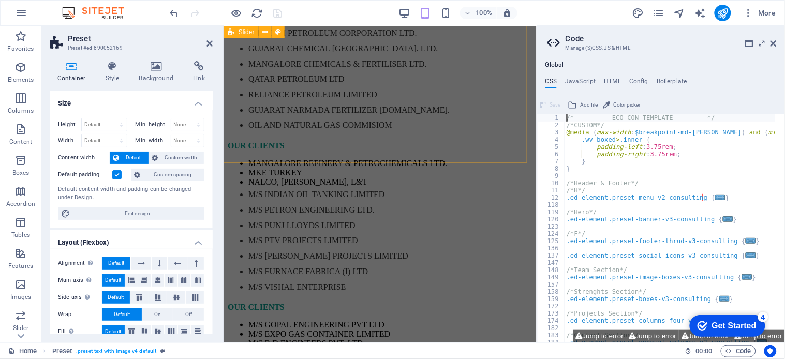
scroll to position [5708, 0]
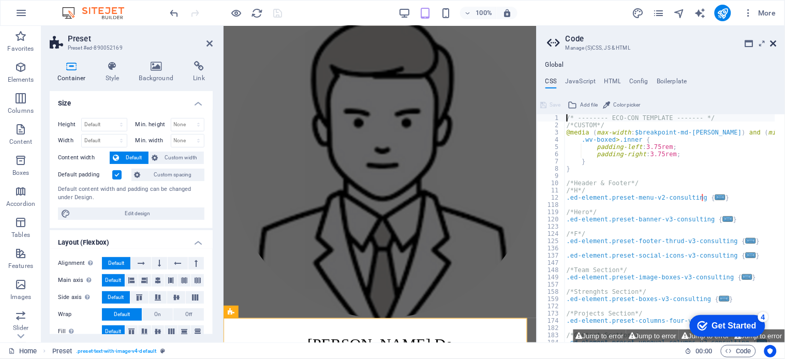
click at [773, 42] on icon at bounding box center [773, 43] width 6 height 8
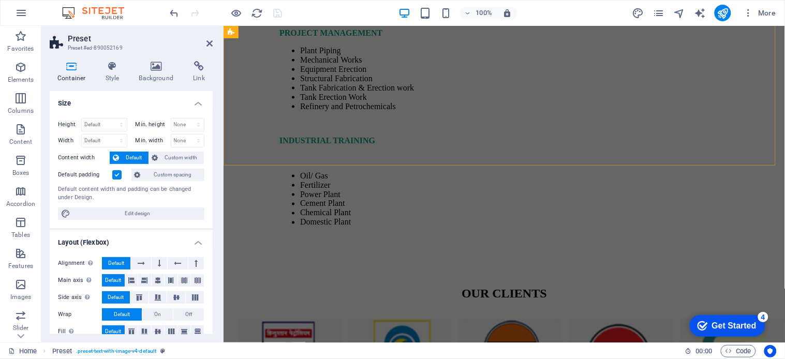
scroll to position [4480, 0]
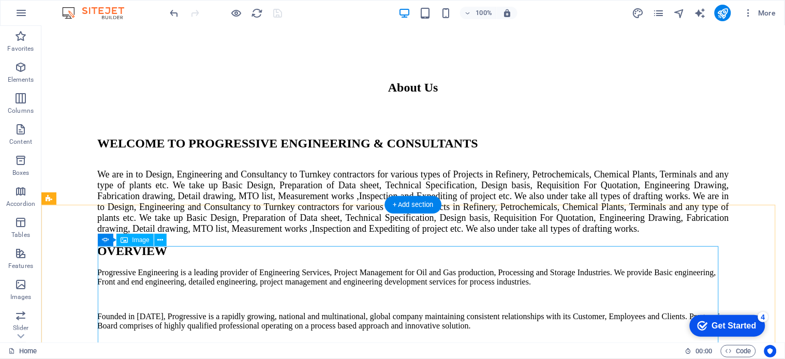
scroll to position [4252, 0]
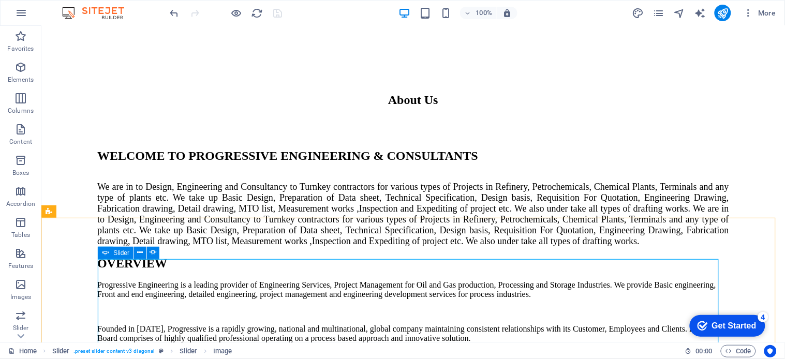
click at [106, 252] on icon at bounding box center [105, 253] width 7 height 12
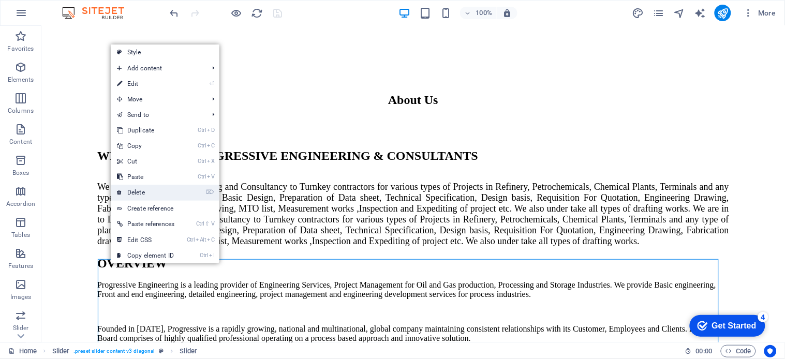
click at [141, 192] on link "⌦ Delete" at bounding box center [146, 193] width 70 height 16
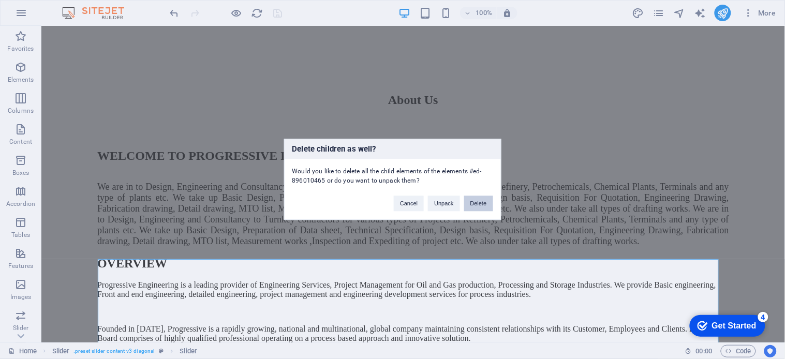
click at [479, 203] on button "Delete" at bounding box center [478, 204] width 29 height 16
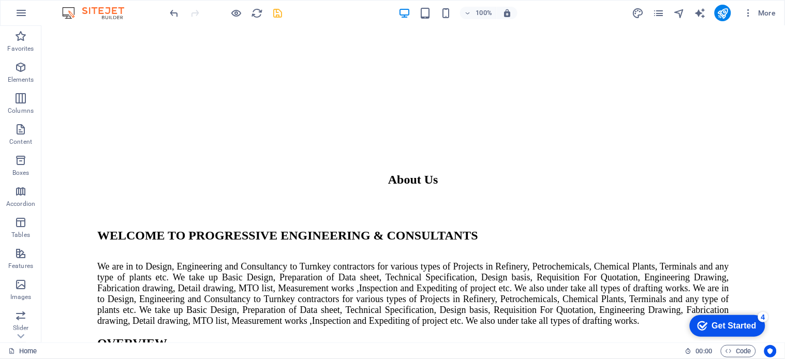
scroll to position [4287, 0]
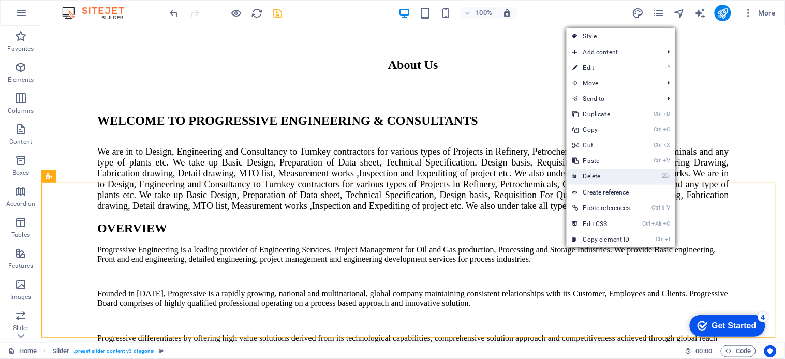
click at [602, 178] on link "⌦ Delete" at bounding box center [601, 177] width 70 height 16
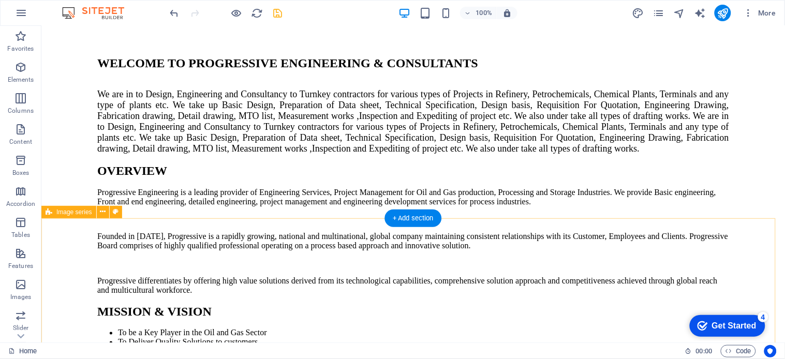
scroll to position [4229, 0]
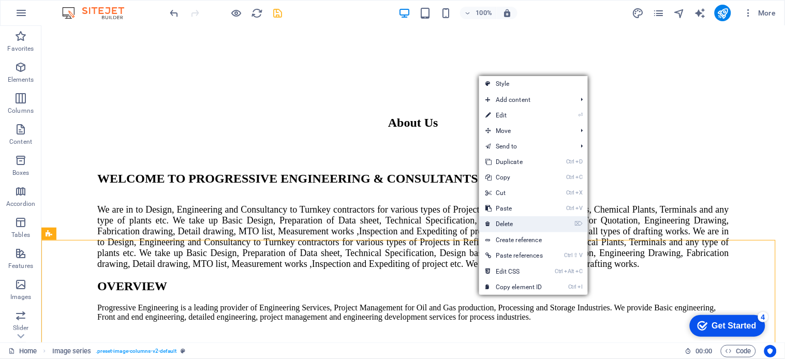
click at [514, 223] on link "⌦ Delete" at bounding box center [514, 224] width 70 height 16
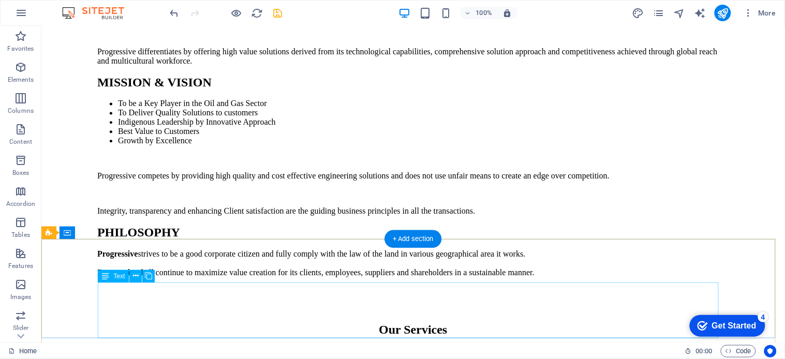
scroll to position [4747, 0]
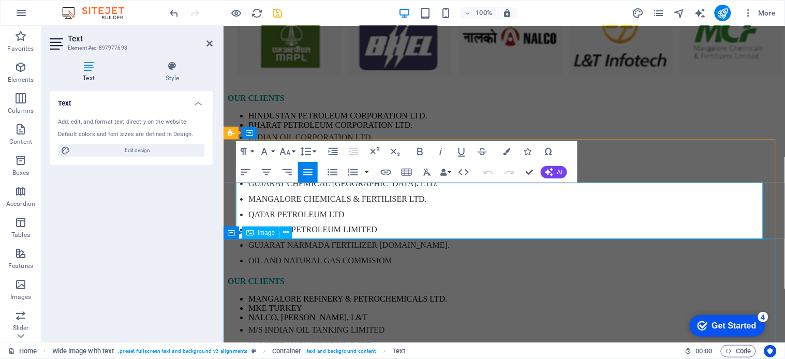
scroll to position [4862, 0]
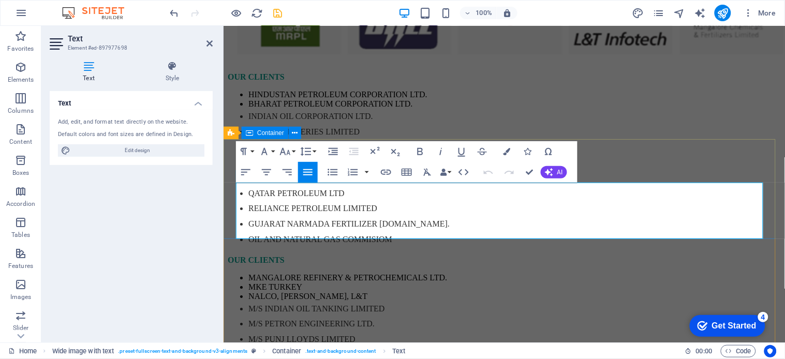
drag, startPoint x: 236, startPoint y: 213, endPoint x: 772, endPoint y: 223, distance: 535.4
click at [293, 153] on button "Font Size" at bounding box center [287, 151] width 20 height 21
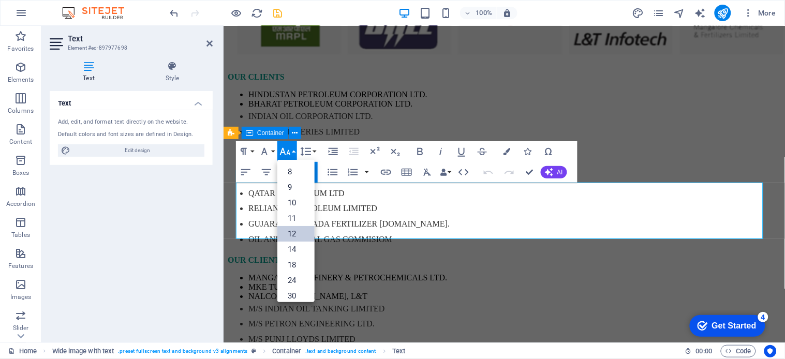
scroll to position [74, 0]
click at [294, 174] on link "14" at bounding box center [295, 176] width 37 height 16
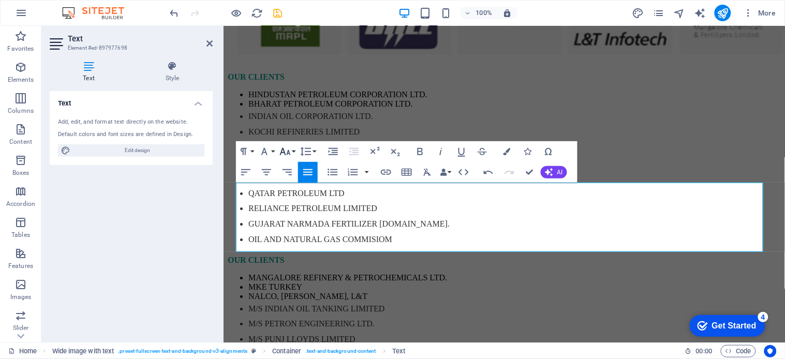
click at [294, 154] on button "Font Size" at bounding box center [287, 151] width 20 height 21
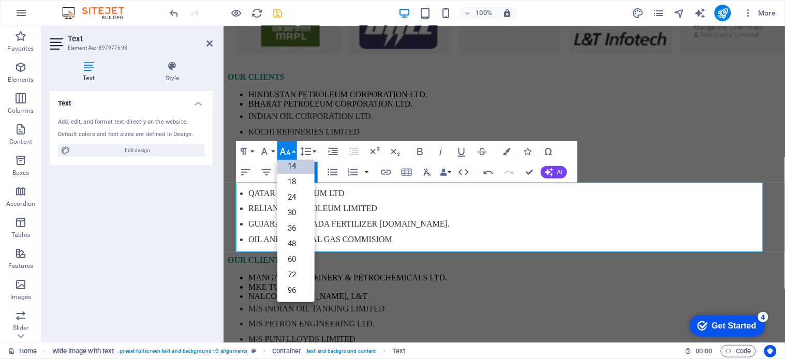
scroll to position [83, 0]
click at [293, 178] on link "18" at bounding box center [295, 182] width 37 height 16
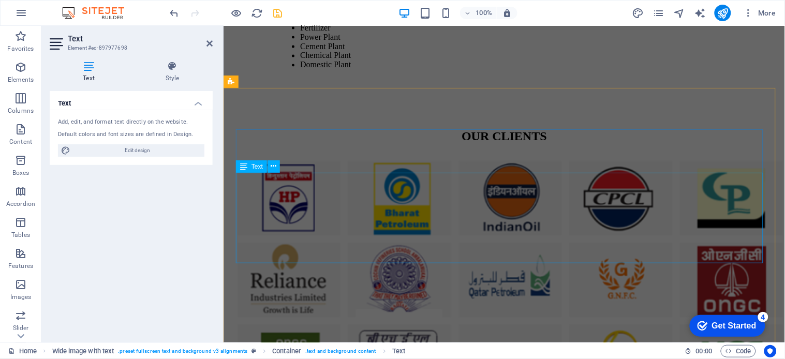
scroll to position [4402, 0]
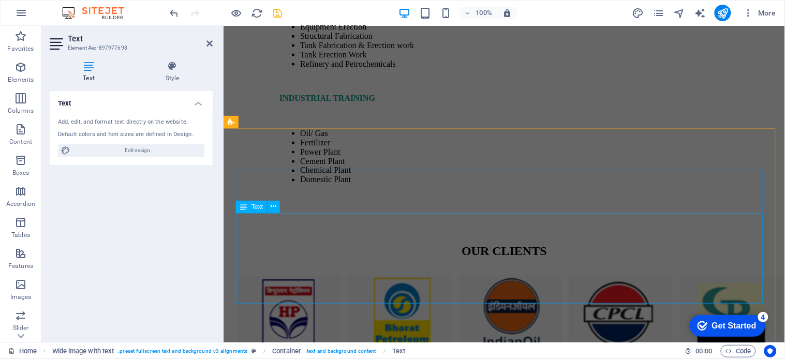
drag, startPoint x: 333, startPoint y: 266, endPoint x: 515, endPoint y: 266, distance: 182.0
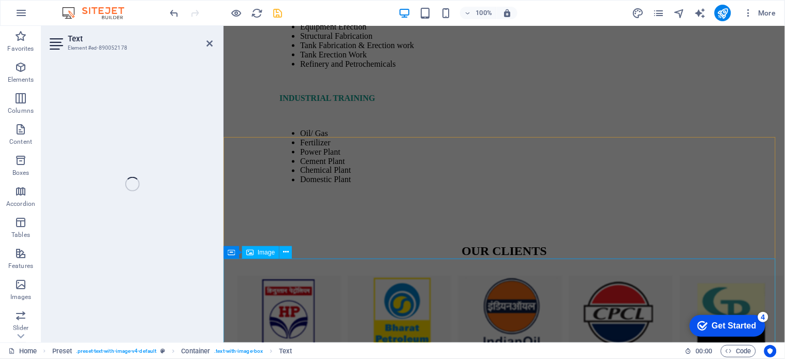
scroll to position [4436, 0]
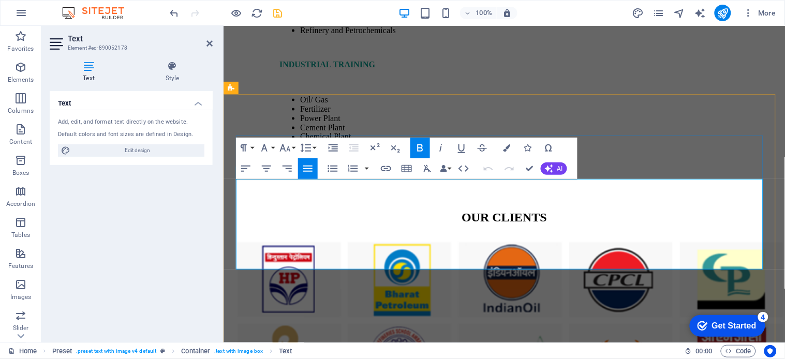
drag, startPoint x: 235, startPoint y: 209, endPoint x: 690, endPoint y: 251, distance: 457.1
click at [287, 147] on icon "button" at bounding box center [285, 148] width 12 height 12
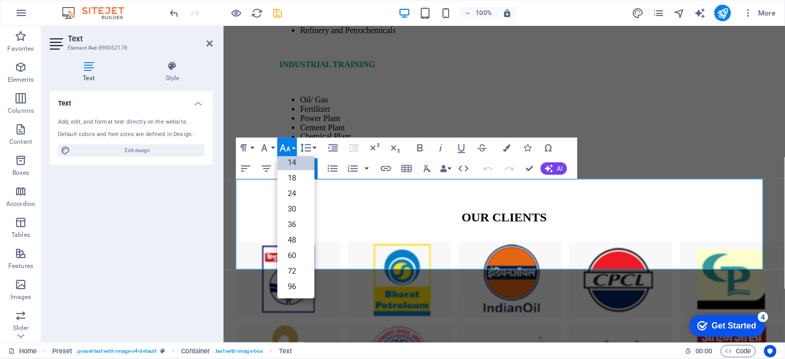
scroll to position [83, 0]
click at [294, 177] on link "18" at bounding box center [295, 178] width 37 height 16
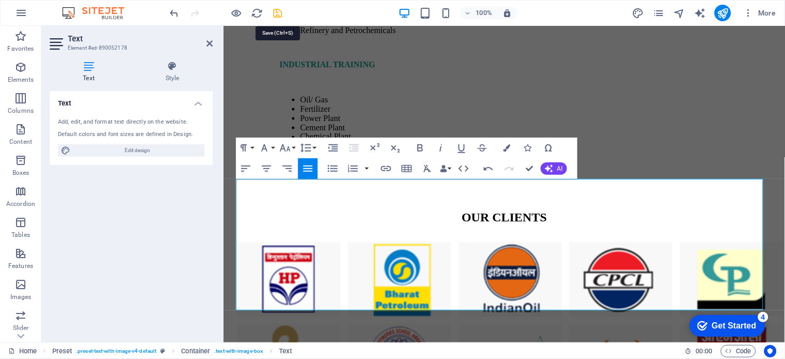
drag, startPoint x: 531, startPoint y: 189, endPoint x: 276, endPoint y: 13, distance: 310.1
click at [276, 13] on icon "save" at bounding box center [278, 13] width 12 height 12
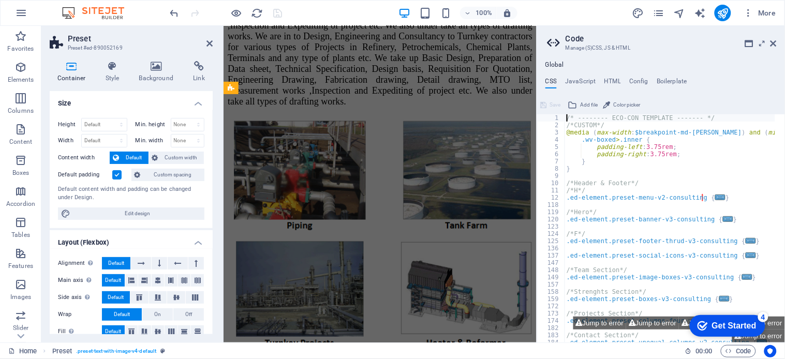
scroll to position [5377, 0]
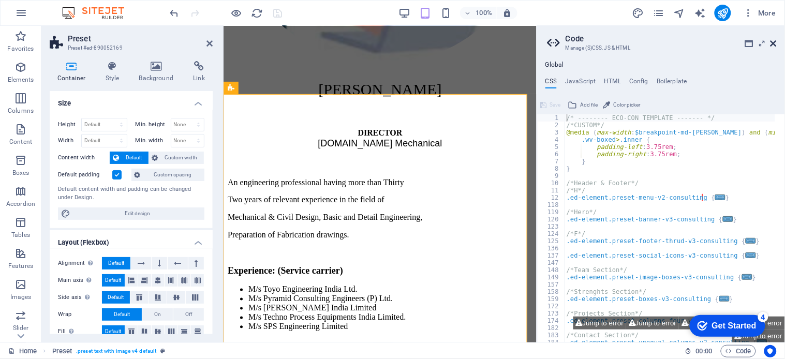
drag, startPoint x: 773, startPoint y: 44, endPoint x: 543, endPoint y: 19, distance: 231.5
click at [773, 44] on icon at bounding box center [773, 43] width 6 height 8
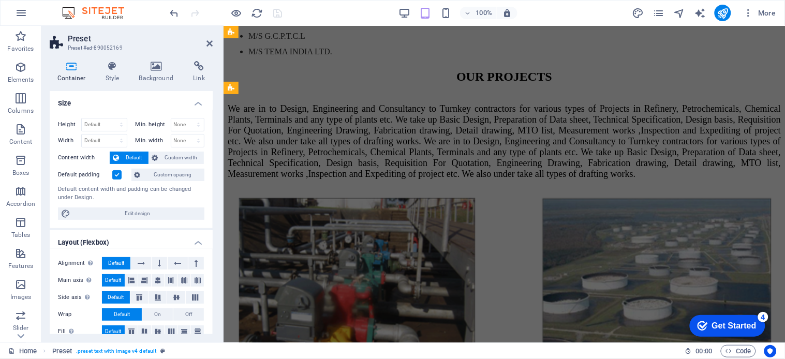
scroll to position [4436, 0]
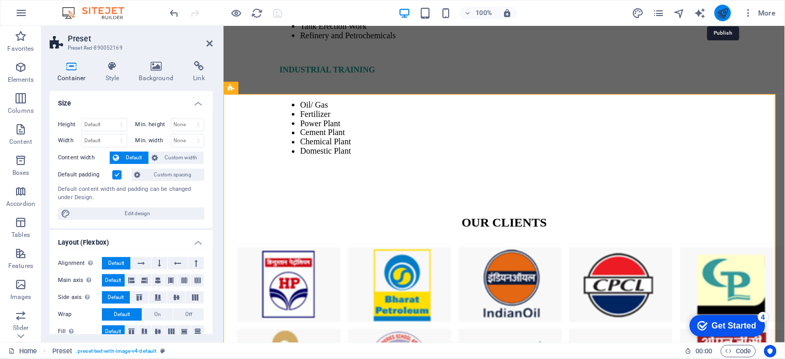
click at [723, 11] on icon "publish" at bounding box center [722, 13] width 12 height 12
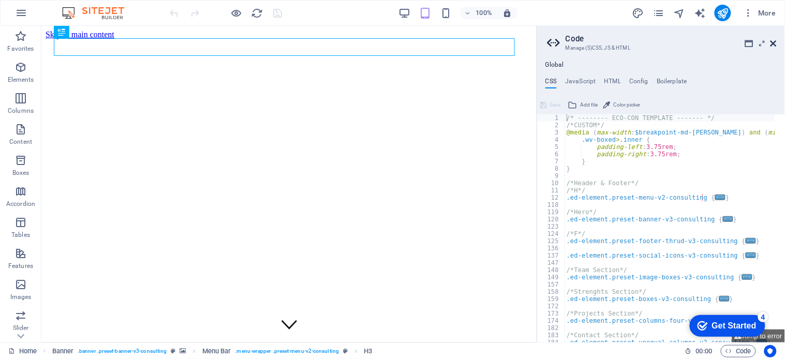
click at [774, 43] on icon at bounding box center [773, 43] width 6 height 8
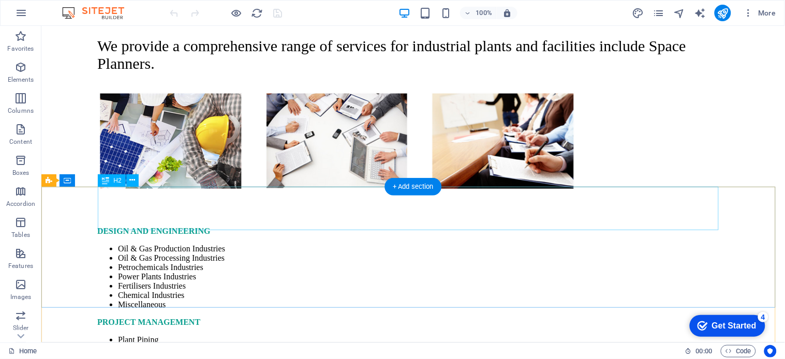
scroll to position [4827, 0]
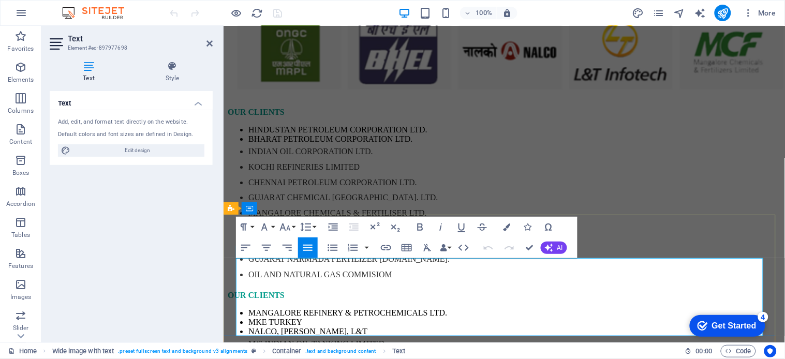
drag, startPoint x: 237, startPoint y: 262, endPoint x: 377, endPoint y: 265, distance: 139.7
click at [292, 228] on button "Font Size" at bounding box center [287, 227] width 20 height 21
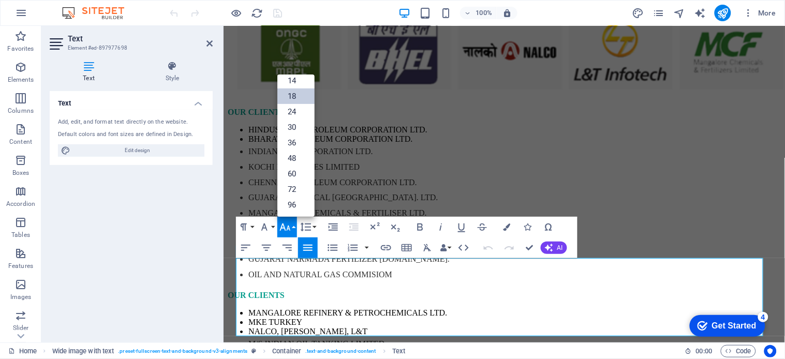
scroll to position [83, 0]
click at [292, 110] on link "24" at bounding box center [295, 112] width 37 height 16
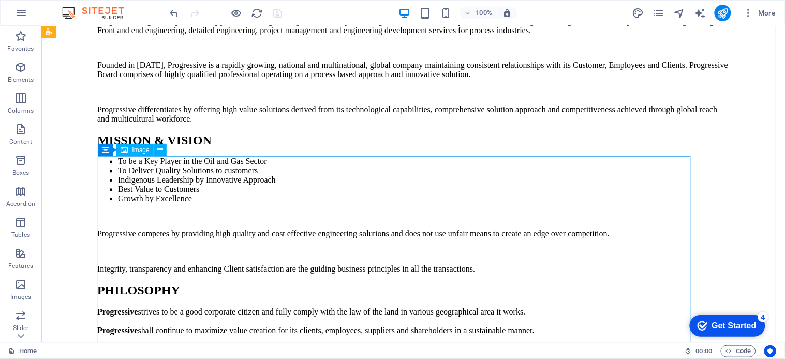
scroll to position [4698, 0]
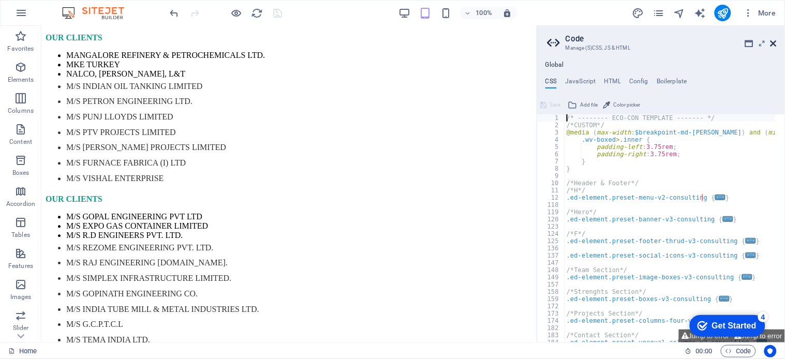
drag, startPoint x: 774, startPoint y: 43, endPoint x: 732, endPoint y: 17, distance: 49.2
click at [774, 43] on icon at bounding box center [773, 43] width 6 height 8
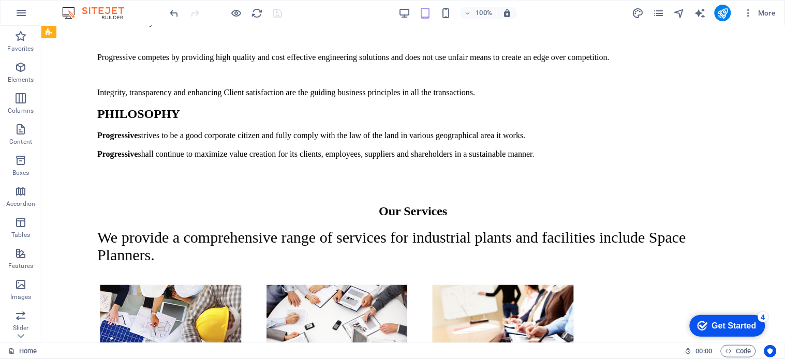
scroll to position [4995, 0]
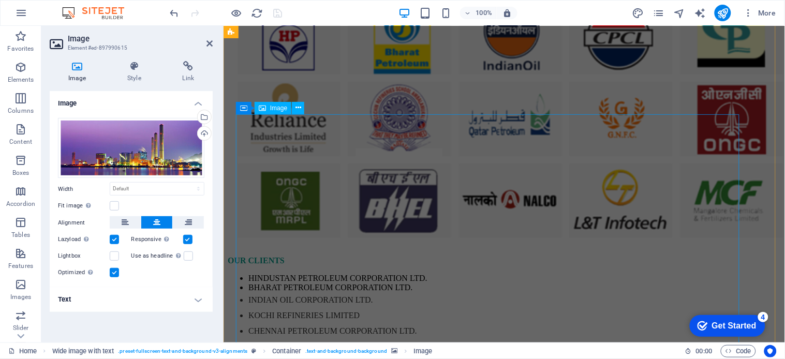
scroll to position [4621, 0]
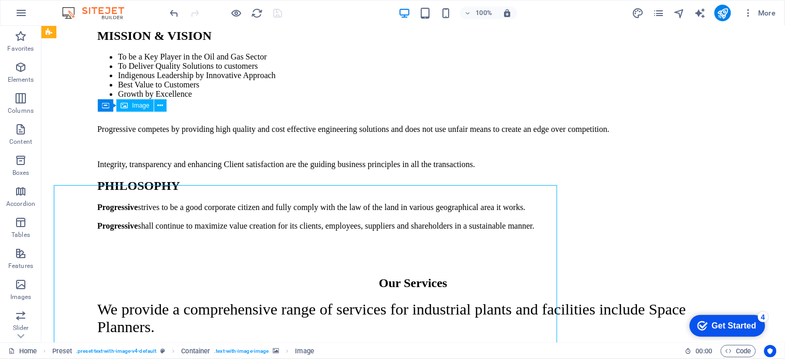
scroll to position [4560, 0]
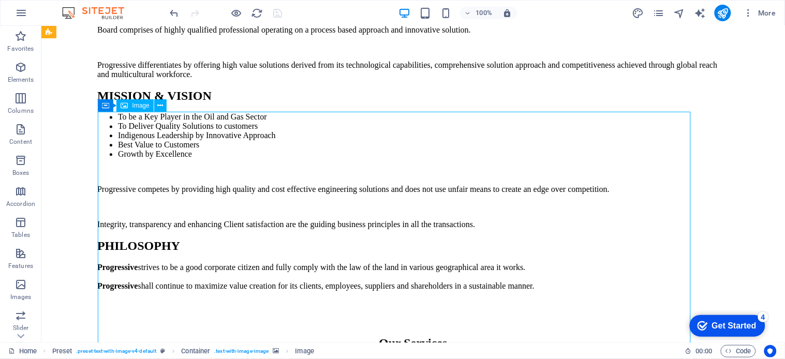
drag, startPoint x: 199, startPoint y: 274, endPoint x: 381, endPoint y: 274, distance: 182.0
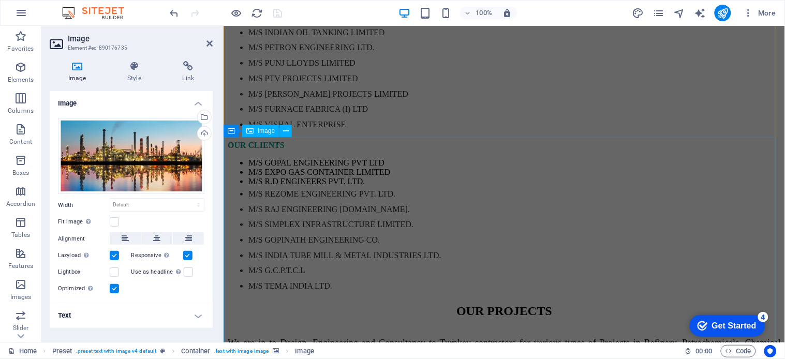
scroll to position [5023, 0]
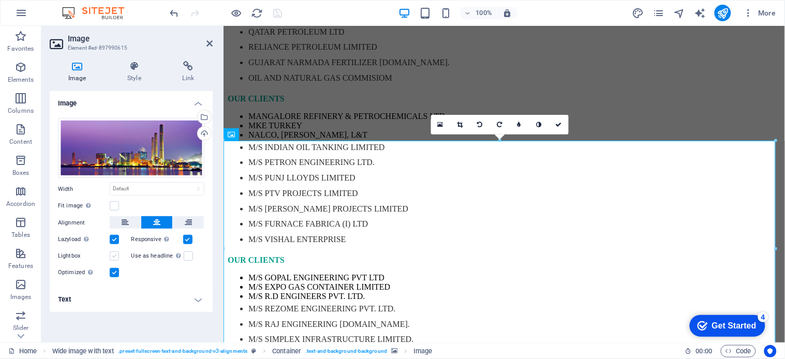
click at [113, 258] on label at bounding box center [114, 255] width 9 height 9
click at [0, 0] on input "Lightbox" at bounding box center [0, 0] width 0 height 0
click at [113, 258] on label at bounding box center [114, 255] width 9 height 9
click at [0, 0] on input "Lightbox" at bounding box center [0, 0] width 0 height 0
click at [114, 204] on label at bounding box center [114, 205] width 9 height 9
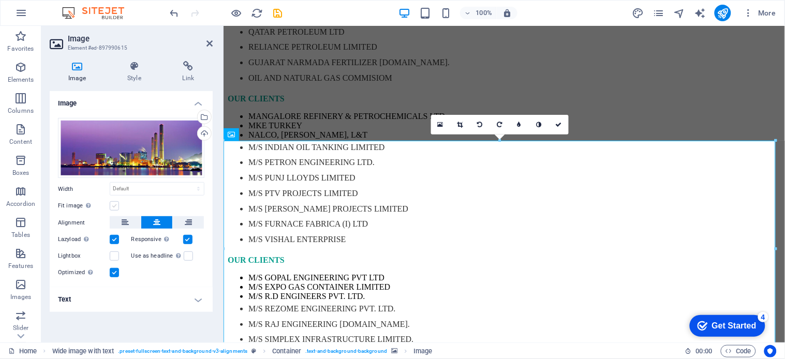
click at [0, 0] on input "Fit image Automatically fit image to a fixed width and height" at bounding box center [0, 0] width 0 height 0
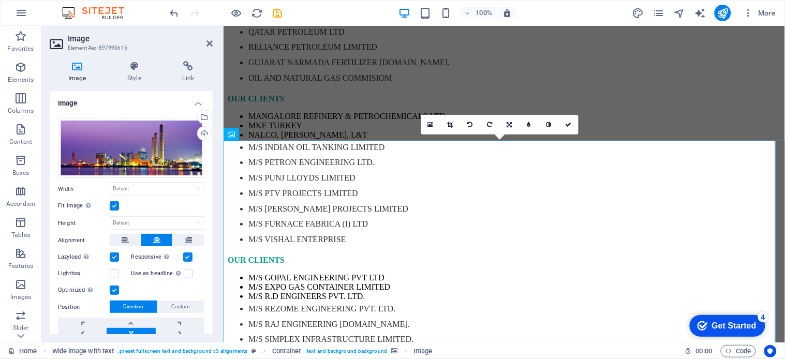
click at [115, 207] on label at bounding box center [114, 205] width 9 height 9
click at [0, 0] on input "Fit image Automatically fit image to a fixed width and height" at bounding box center [0, 0] width 0 height 0
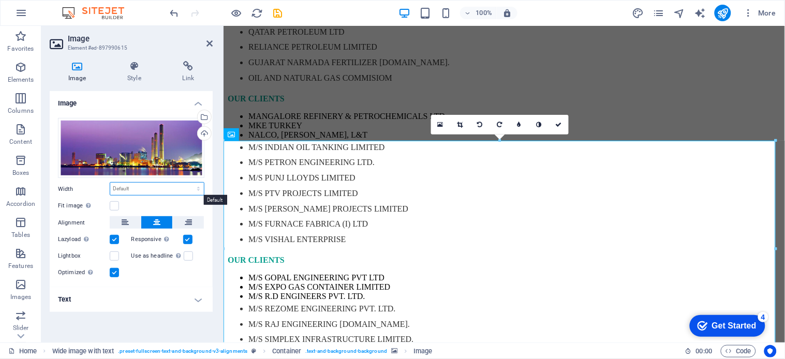
click at [126, 187] on select "Default auto px rem % em vh vw" at bounding box center [157, 189] width 94 height 12
click at [110, 183] on select "Default auto px rem % em vh vw" at bounding box center [157, 189] width 94 height 12
click at [142, 189] on select "Default auto px rem % em vh vw" at bounding box center [157, 189] width 94 height 12
select select "%"
click at [189, 183] on select "Default auto px rem % em vh vw" at bounding box center [157, 189] width 94 height 12
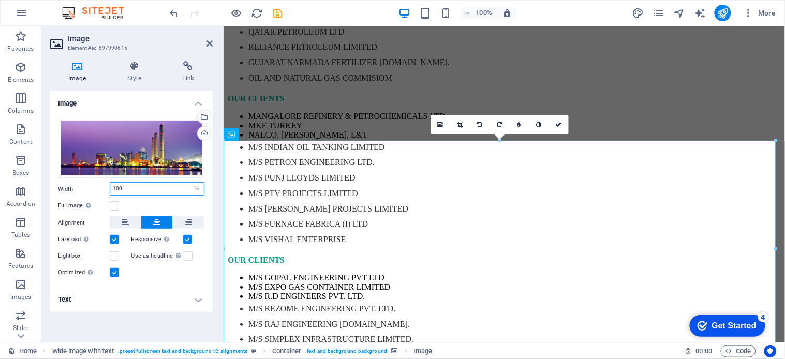
click at [138, 189] on input "100" at bounding box center [157, 189] width 94 height 12
drag, startPoint x: 138, startPoint y: 189, endPoint x: 105, endPoint y: 189, distance: 32.6
click at [105, 189] on div "Width 100 Default auto px rem % em vh vw" at bounding box center [131, 188] width 146 height 13
type input "0"
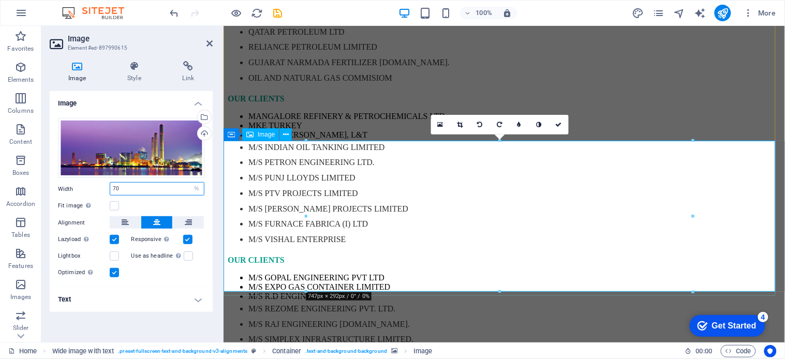
type input "70"
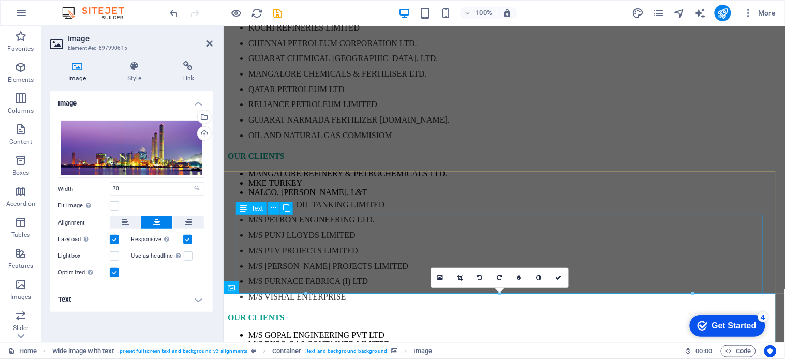
scroll to position [4851, 0]
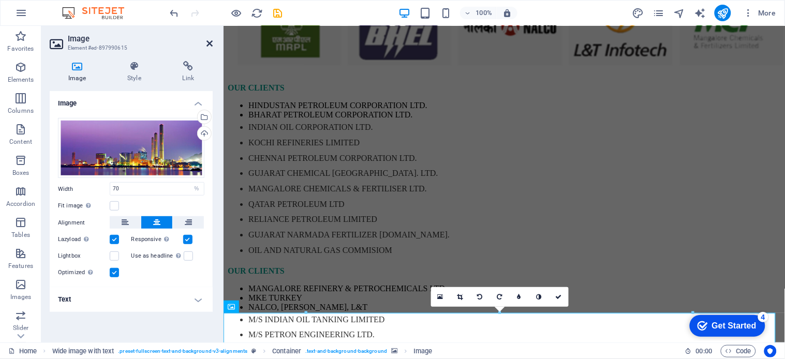
drag, startPoint x: 168, startPoint y: 16, endPoint x: 209, endPoint y: 41, distance: 48.8
click at [209, 41] on icon at bounding box center [209, 43] width 6 height 8
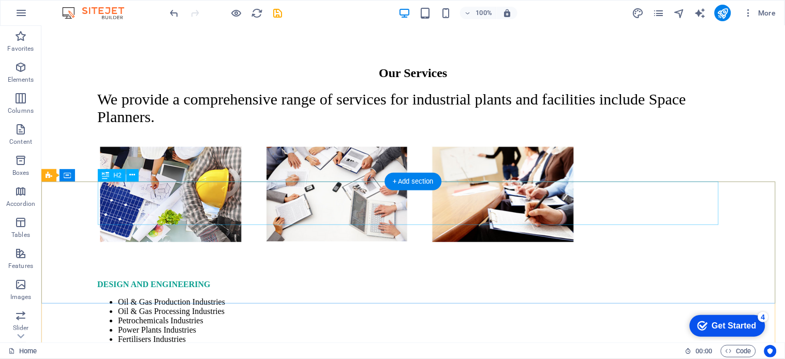
scroll to position [5003, 0]
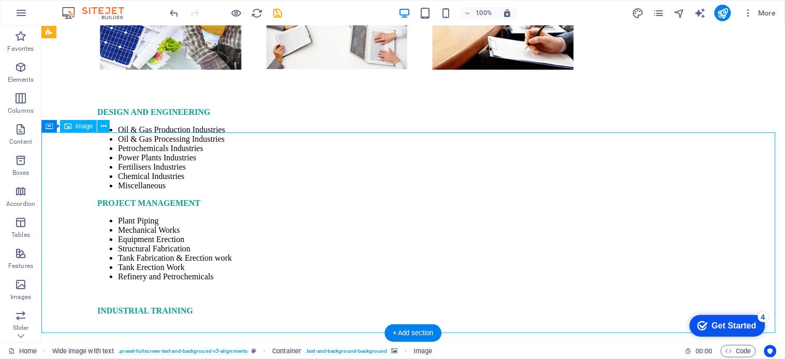
select select "%"
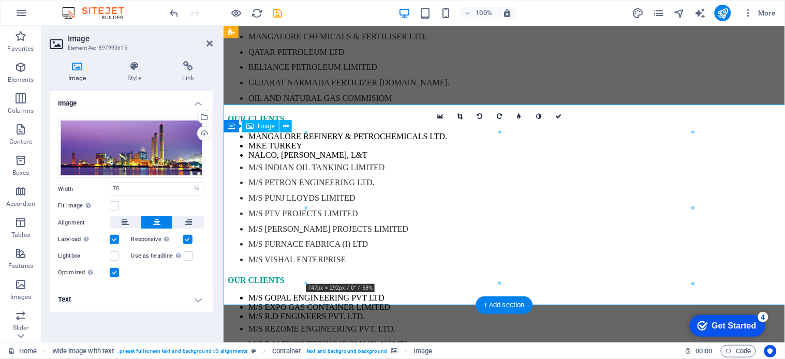
scroll to position [5031, 0]
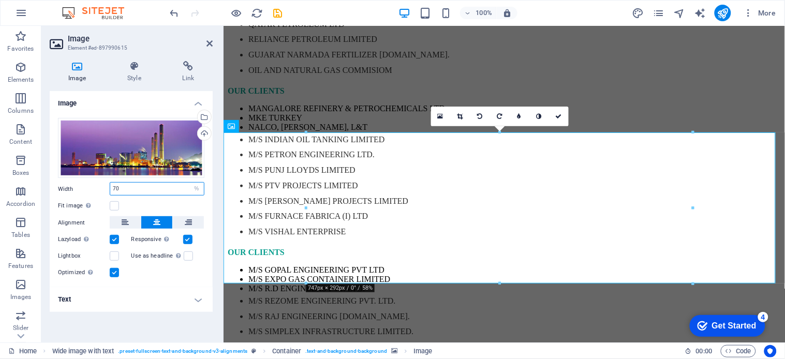
click at [119, 185] on input "70" at bounding box center [157, 189] width 94 height 12
click at [116, 190] on input "70" at bounding box center [157, 189] width 94 height 12
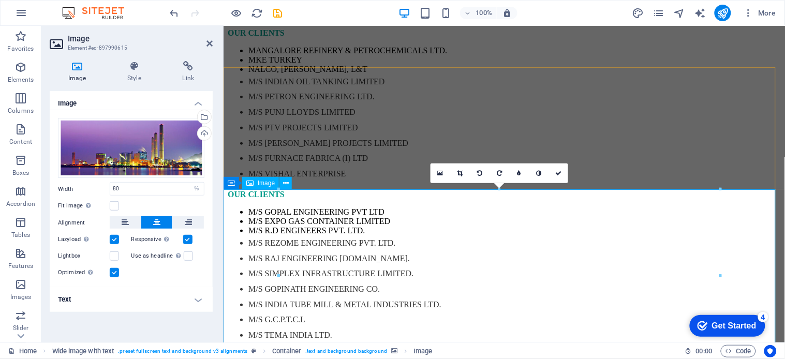
scroll to position [4974, 0]
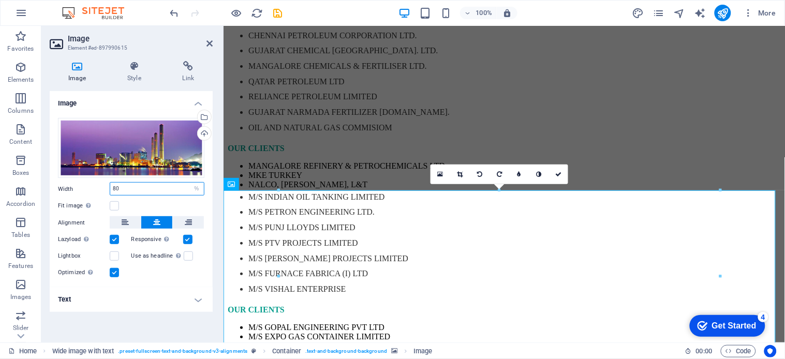
drag, startPoint x: 115, startPoint y: 190, endPoint x: 121, endPoint y: 190, distance: 5.7
click at [115, 190] on input "80" at bounding box center [157, 189] width 94 height 12
type input "90"
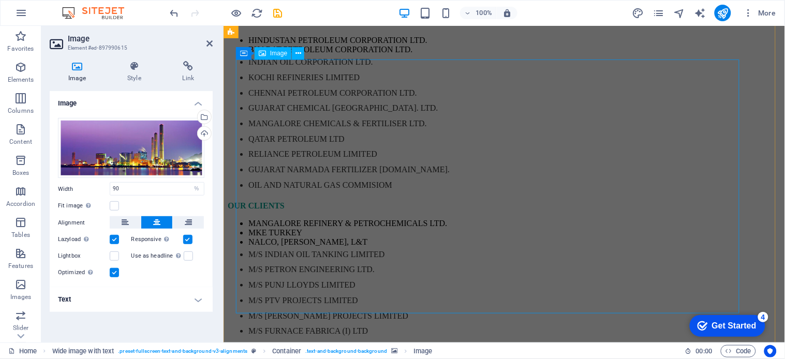
scroll to position [4687, 0]
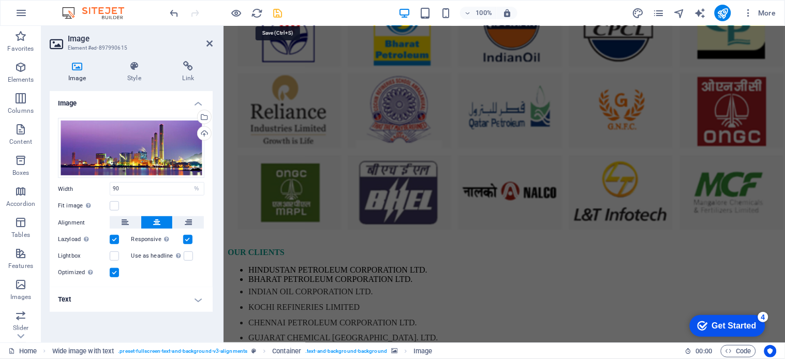
drag, startPoint x: 277, startPoint y: 12, endPoint x: 423, endPoint y: 43, distance: 148.6
click at [277, 12] on icon "save" at bounding box center [278, 13] width 12 height 12
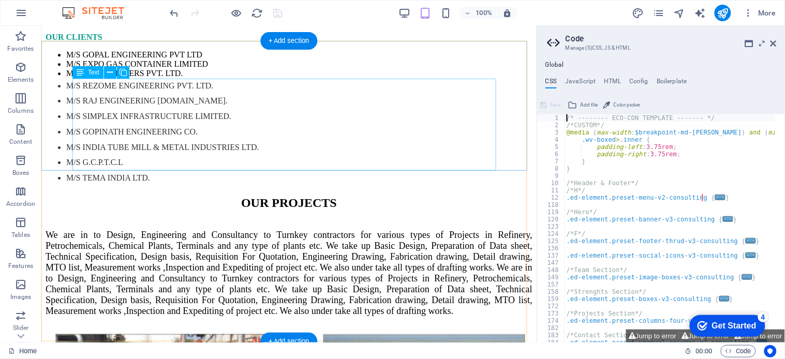
scroll to position [4745, 0]
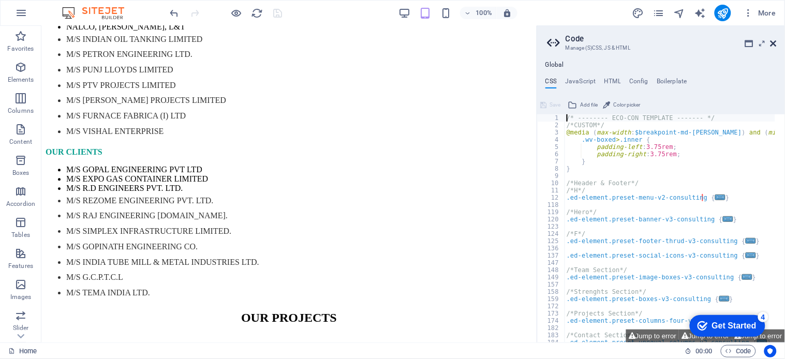
click at [775, 40] on icon at bounding box center [773, 43] width 6 height 8
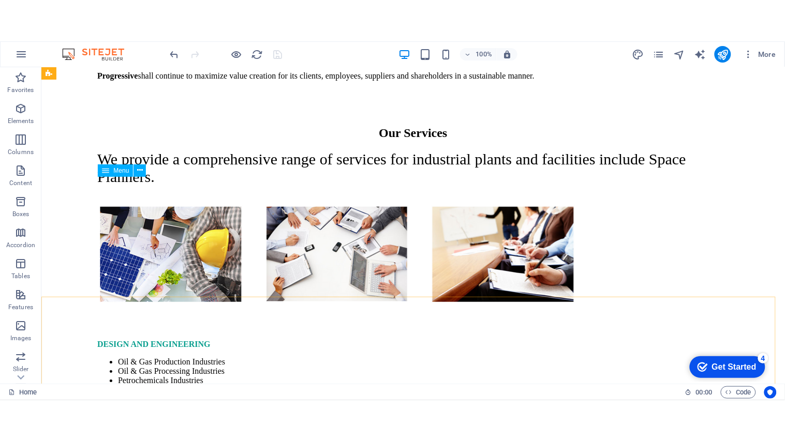
scroll to position [4755, 0]
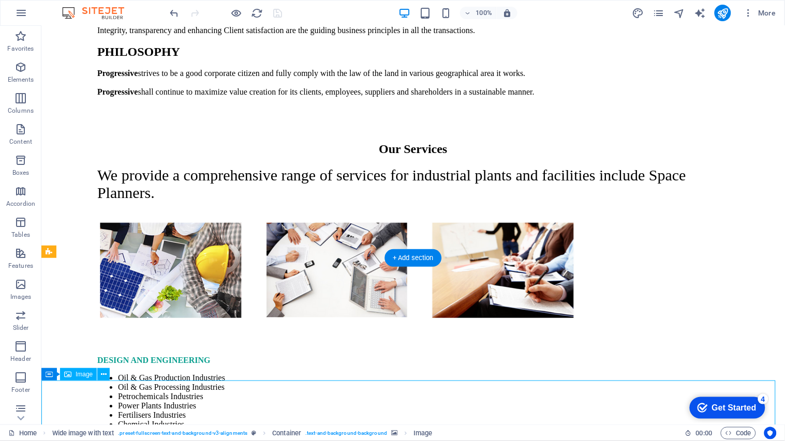
select select "%"
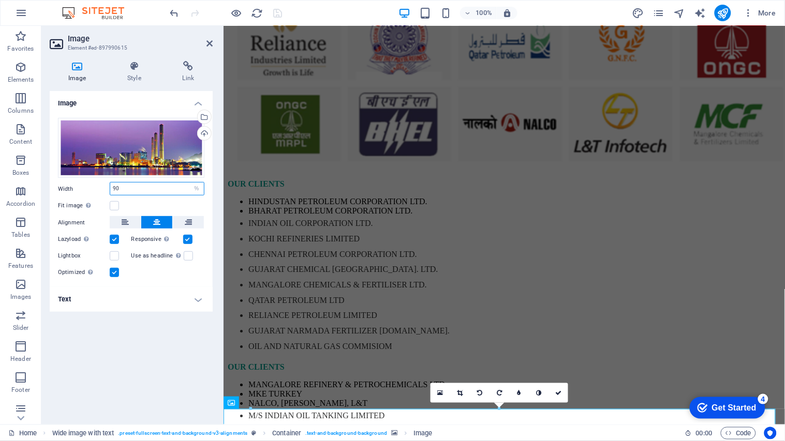
click at [120, 190] on input "90" at bounding box center [157, 189] width 94 height 12
type input "9"
type input "85"
click at [207, 43] on icon at bounding box center [209, 43] width 6 height 8
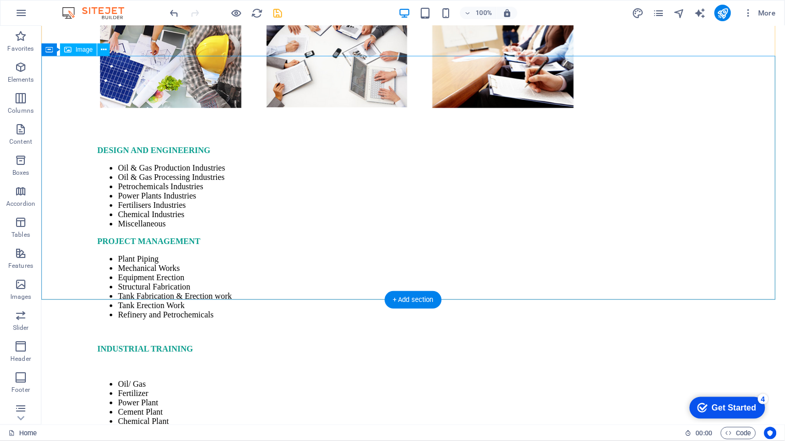
scroll to position [5080, 0]
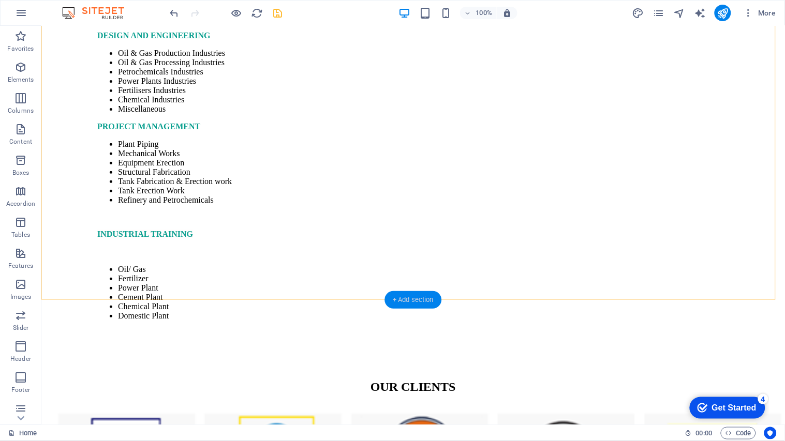
click at [403, 300] on div "+ Add section" at bounding box center [412, 300] width 57 height 18
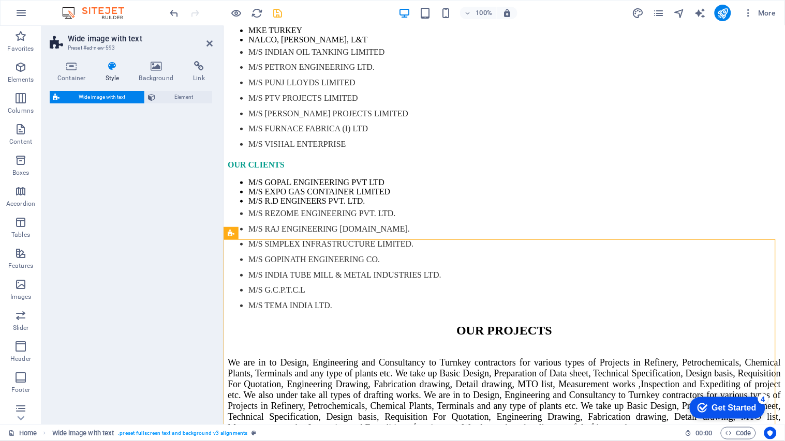
scroll to position [5107, 0]
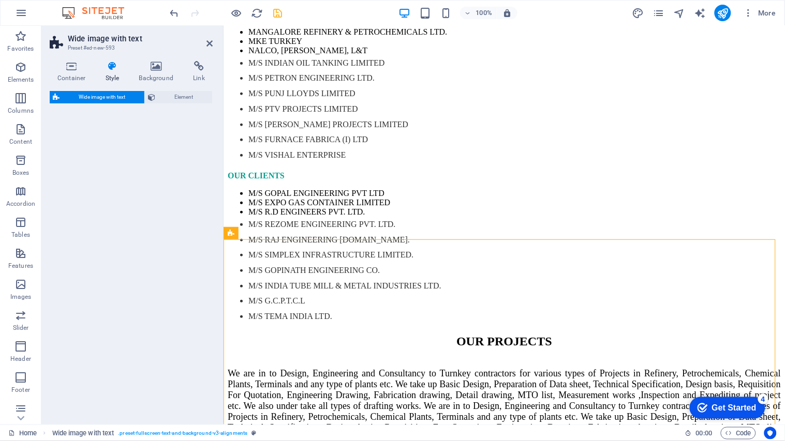
select select "%"
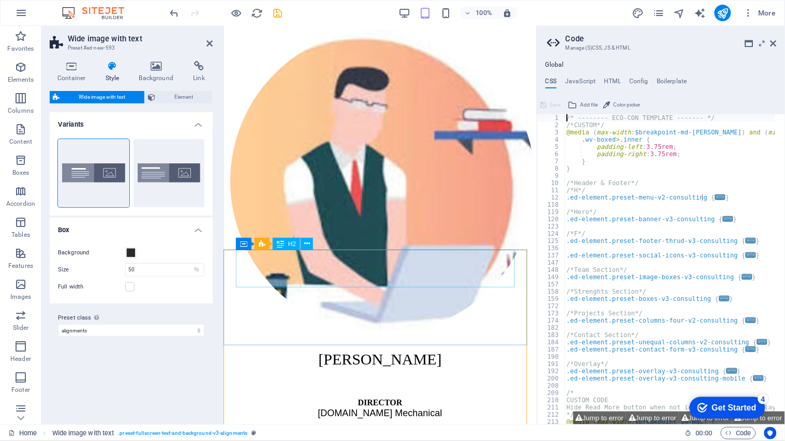
scroll to position [5997, 0]
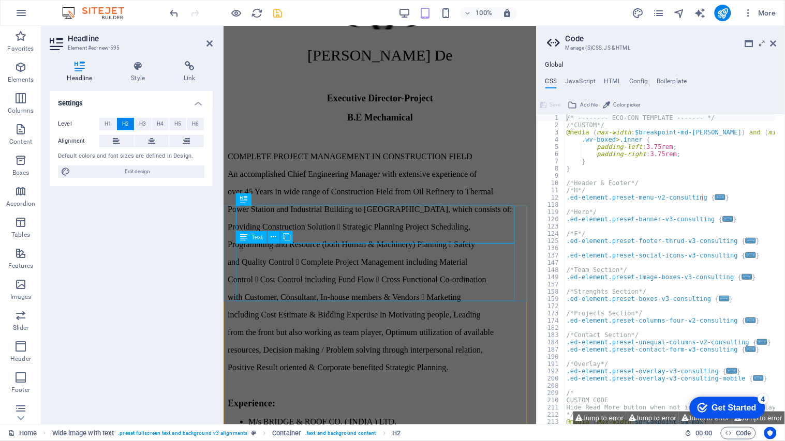
scroll to position [6041, 0]
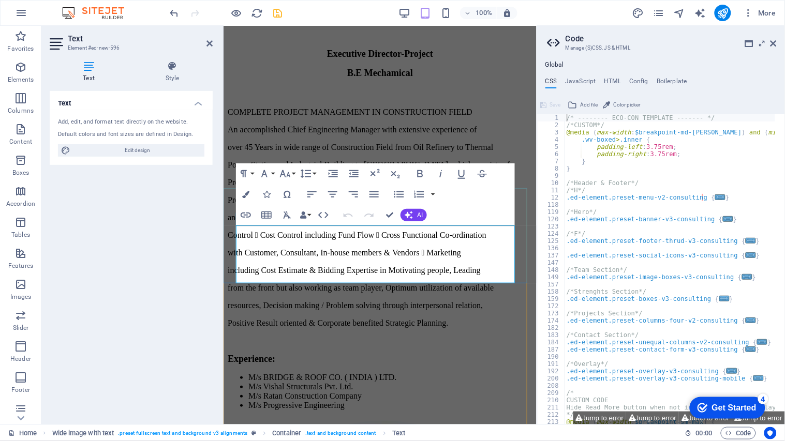
scroll to position [6059, 0]
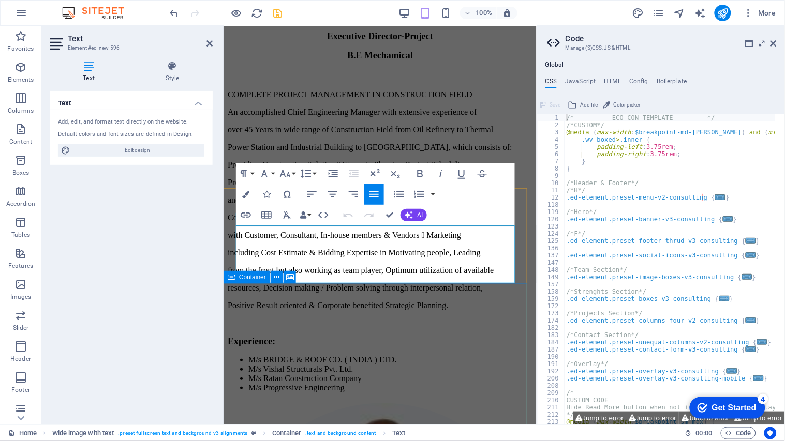
drag, startPoint x: 235, startPoint y: 233, endPoint x: 503, endPoint y: 283, distance: 272.5
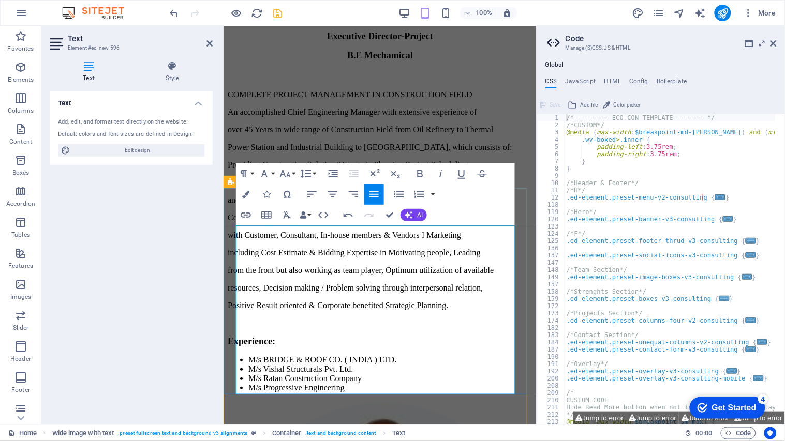
drag, startPoint x: 235, startPoint y: 232, endPoint x: 458, endPoint y: 382, distance: 268.7
click at [291, 176] on button "Font Size" at bounding box center [287, 173] width 20 height 21
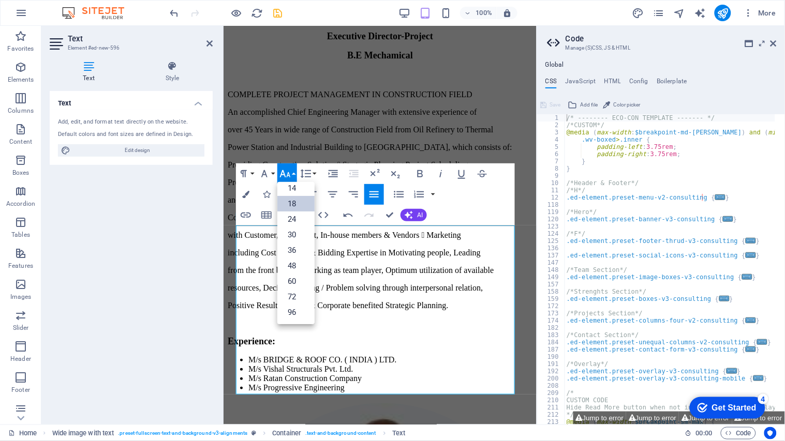
scroll to position [83, 0]
click at [295, 220] on link "24" at bounding box center [295, 220] width 37 height 16
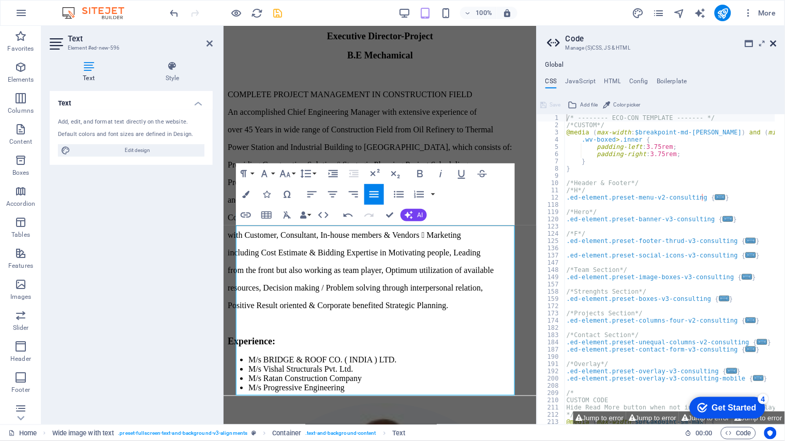
click at [774, 46] on icon at bounding box center [773, 43] width 6 height 8
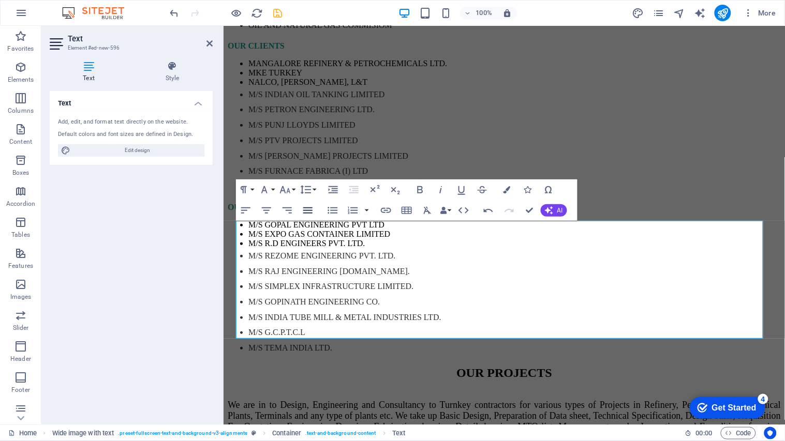
scroll to position [5170, 0]
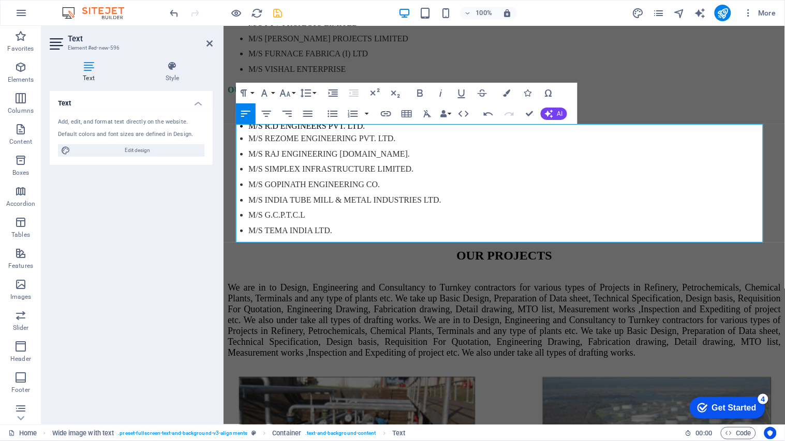
scroll to position [5284, 0]
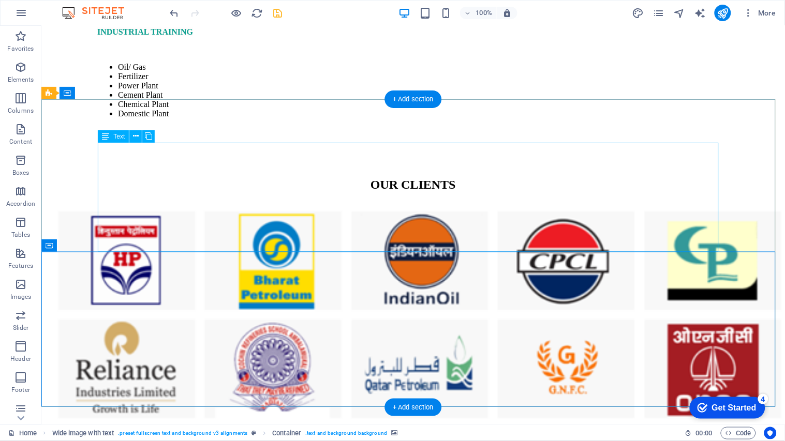
scroll to position [5280, 0]
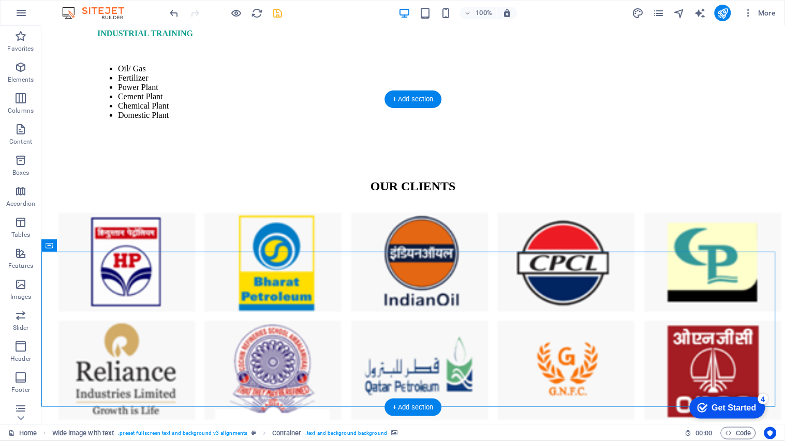
select select "px"
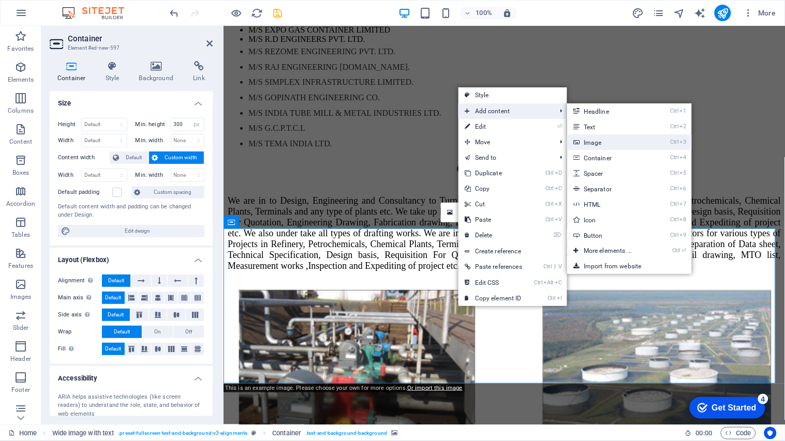
drag, startPoint x: 64, startPoint y: 235, endPoint x: 602, endPoint y: 142, distance: 547.0
click at [602, 142] on link "Ctrl 3 Image" at bounding box center [609, 142] width 85 height 16
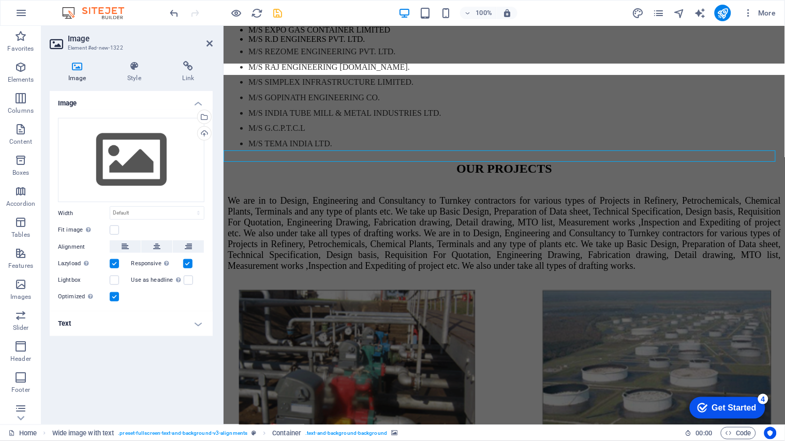
scroll to position [5358, 0]
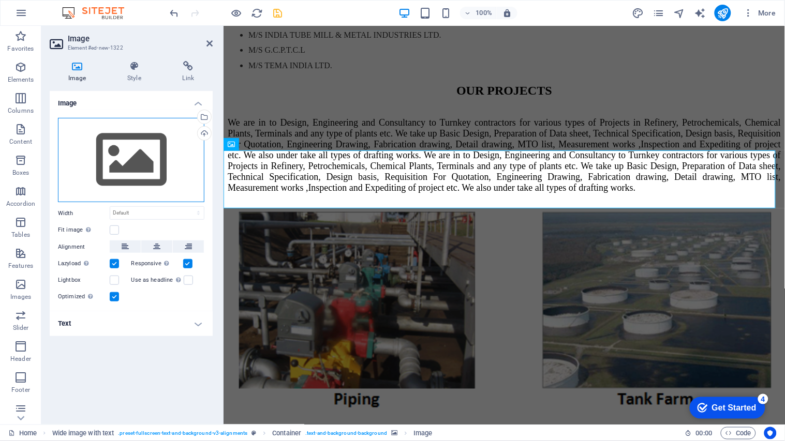
click at [138, 168] on div "Drag files here, click to choose files or select files from Files or our free s…" at bounding box center [131, 160] width 146 height 85
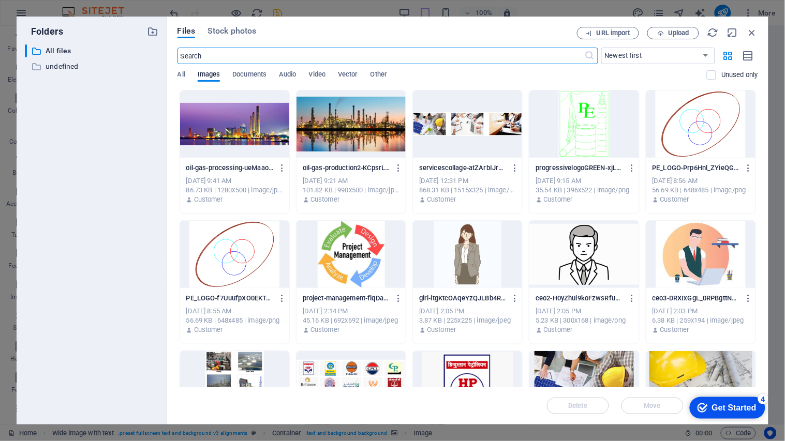
scroll to position [6282, 0]
click at [674, 31] on span "Upload" at bounding box center [678, 33] width 21 height 6
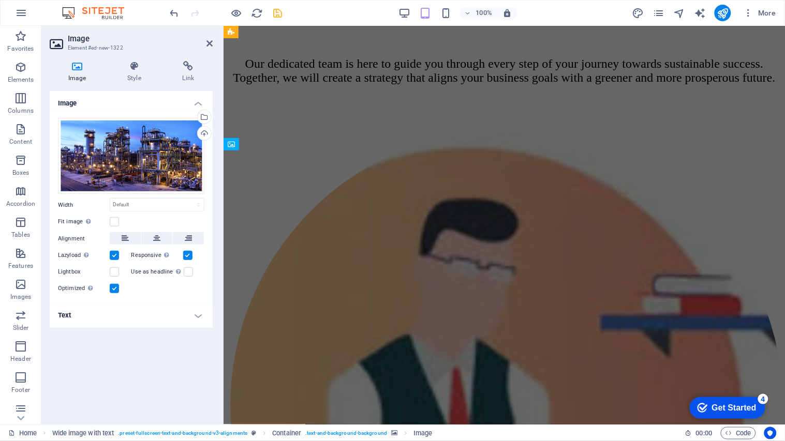
scroll to position [5358, 0]
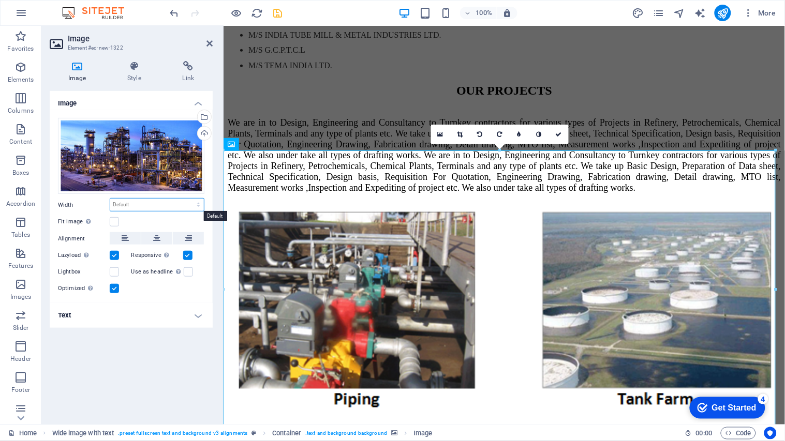
click at [153, 208] on select "Default auto px rem % em vh vw" at bounding box center [157, 205] width 94 height 12
select select "%"
click at [189, 199] on select "Default auto px rem % em vh vw" at bounding box center [157, 205] width 94 height 12
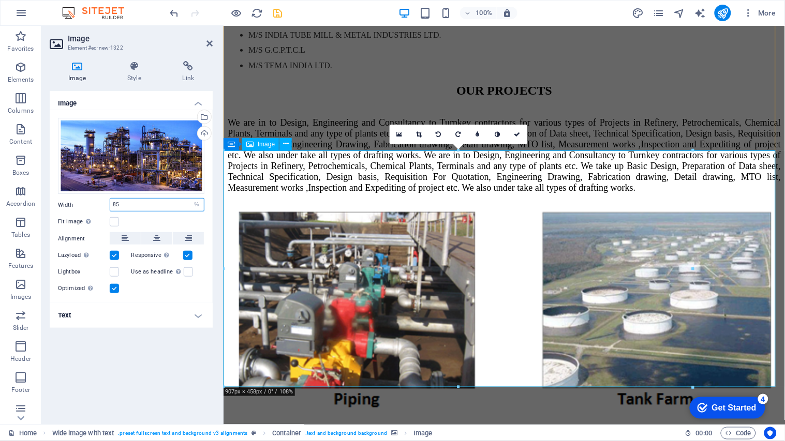
type input "85"
click at [210, 46] on icon at bounding box center [209, 43] width 6 height 8
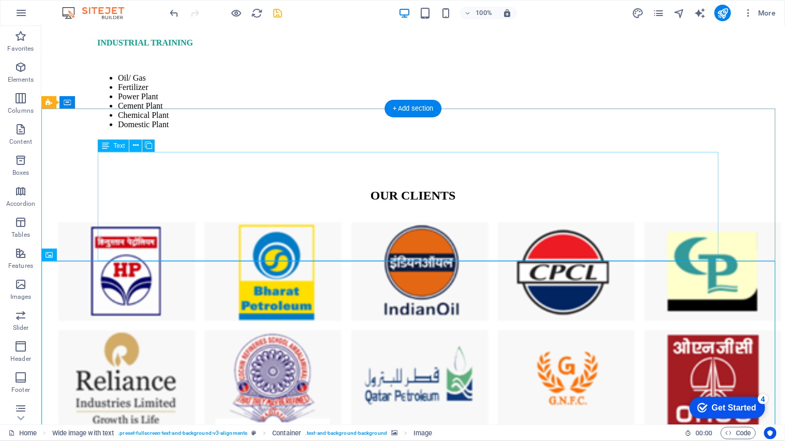
scroll to position [5218, 0]
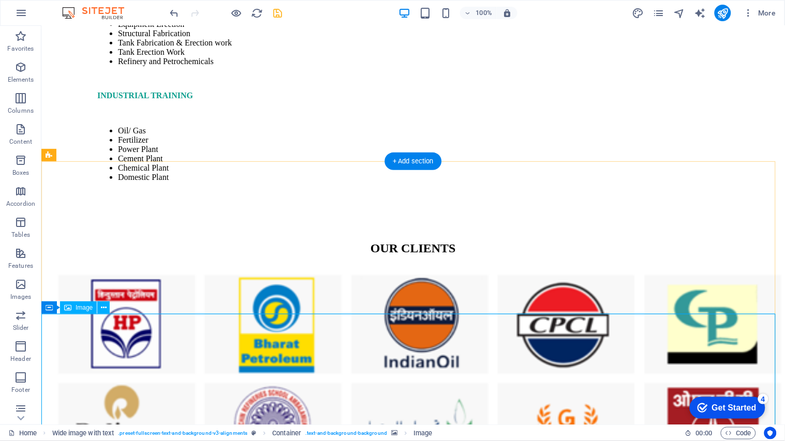
select select "%"
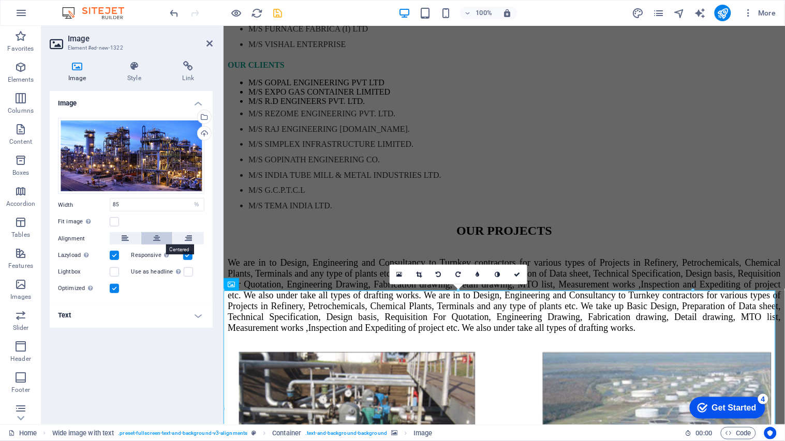
click at [156, 235] on icon at bounding box center [156, 238] width 7 height 12
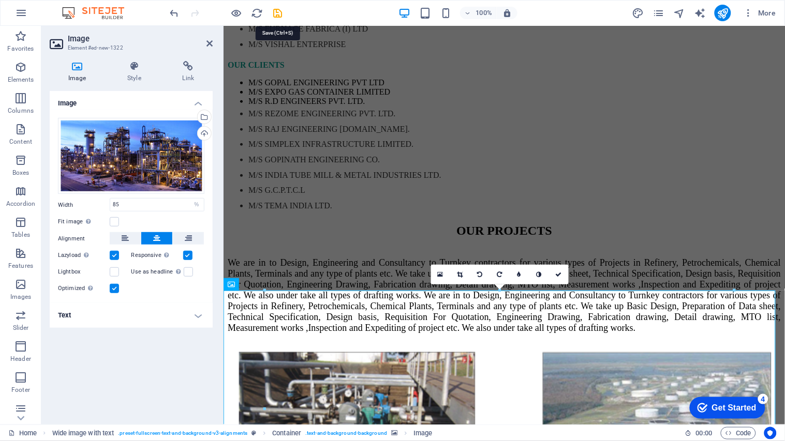
click at [277, 18] on icon "save" at bounding box center [278, 13] width 12 height 12
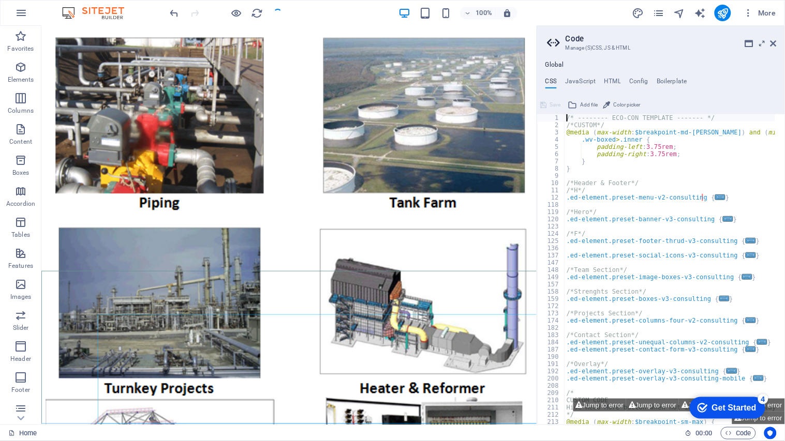
scroll to position [5108, 0]
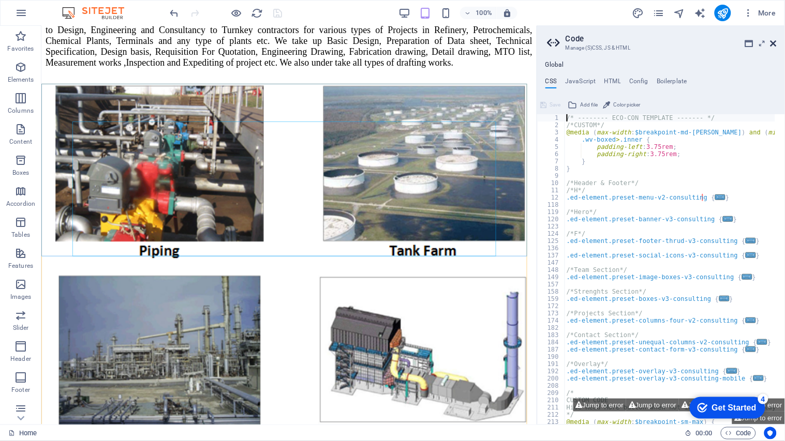
drag, startPoint x: 728, startPoint y: 23, endPoint x: 775, endPoint y: 43, distance: 51.2
click at [775, 43] on icon at bounding box center [773, 43] width 6 height 8
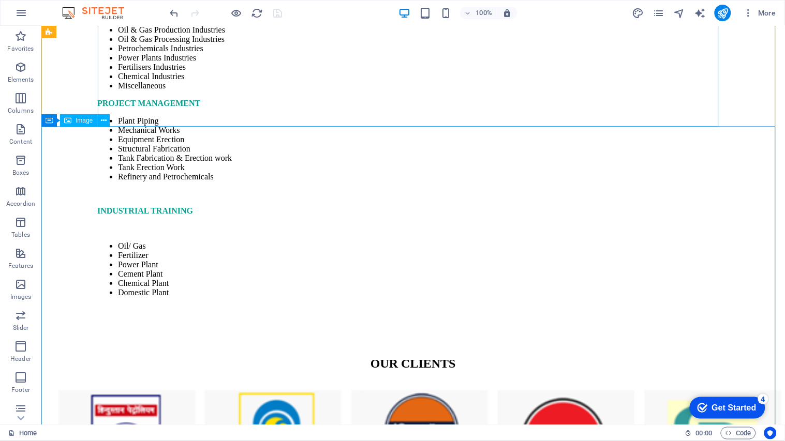
scroll to position [5405, 0]
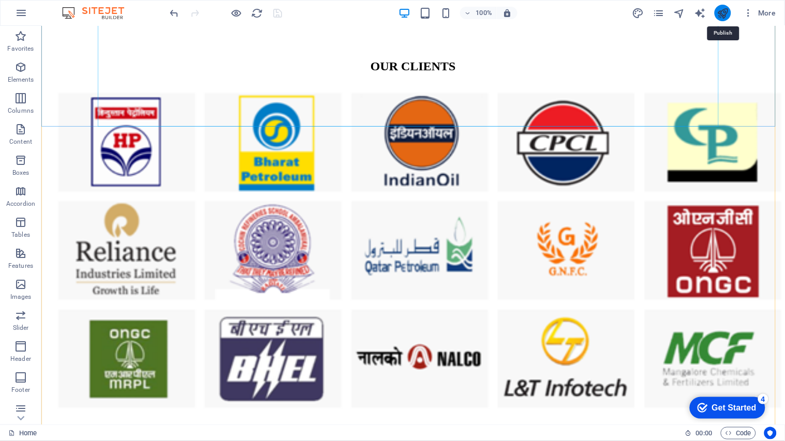
click at [722, 12] on icon "publish" at bounding box center [722, 13] width 12 height 12
